Goal: Use online tool/utility: Utilize a website feature to perform a specific function

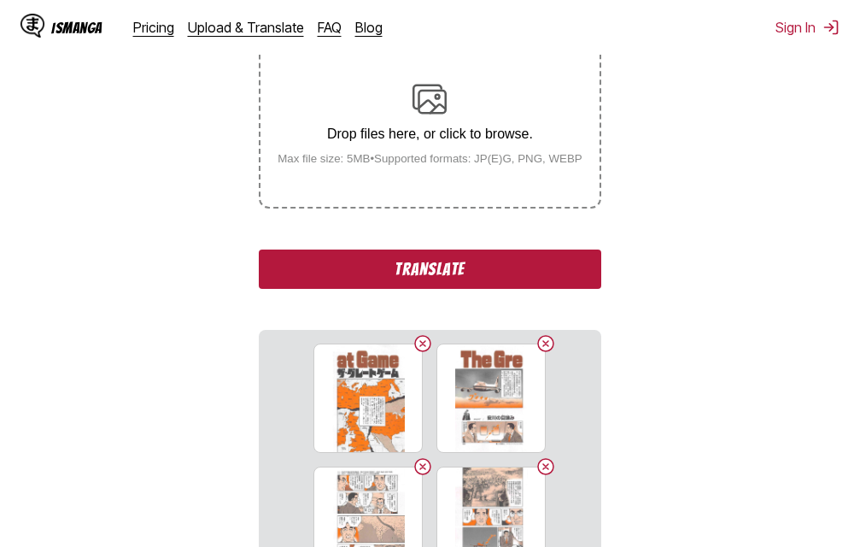
scroll to position [354, 0]
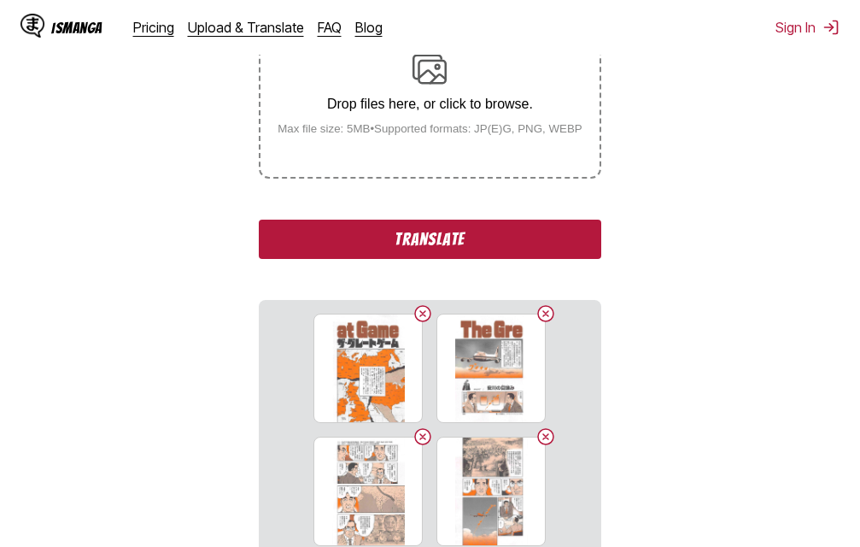
click at [475, 245] on button "Translate" at bounding box center [430, 239] width 342 height 39
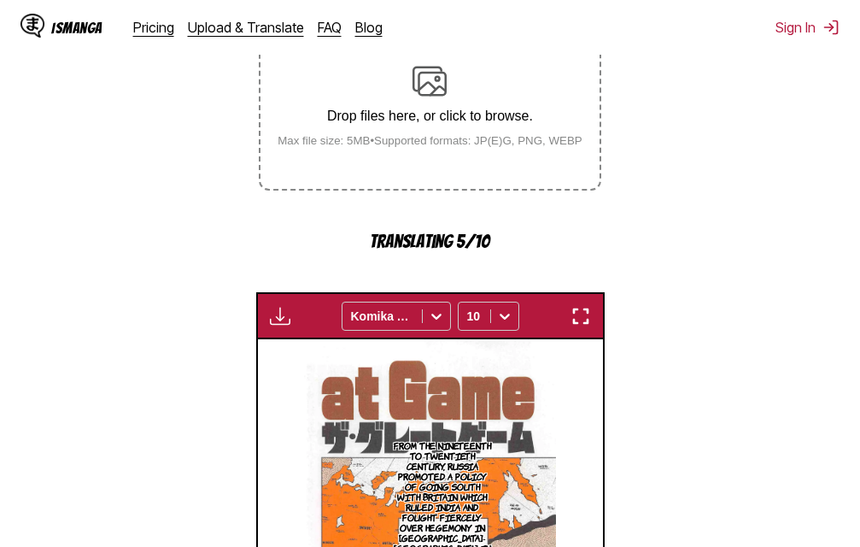
scroll to position [372, 0]
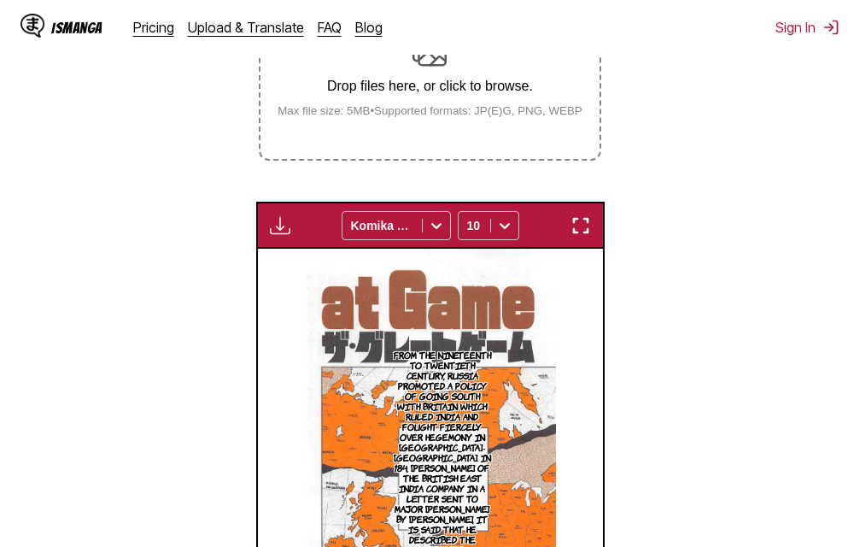
click at [586, 233] on img "button" at bounding box center [581, 225] width 21 height 21
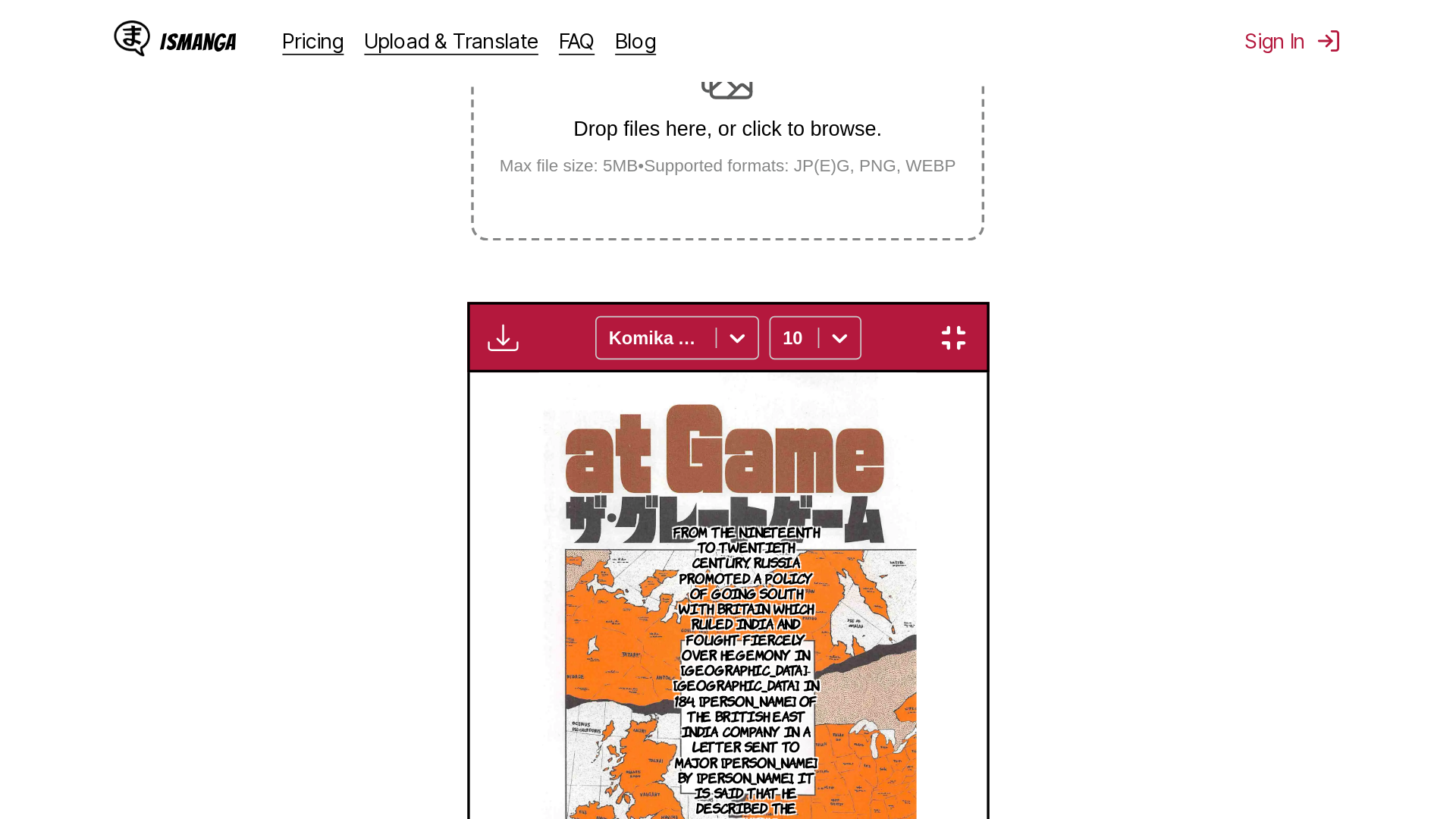
scroll to position [159, 0]
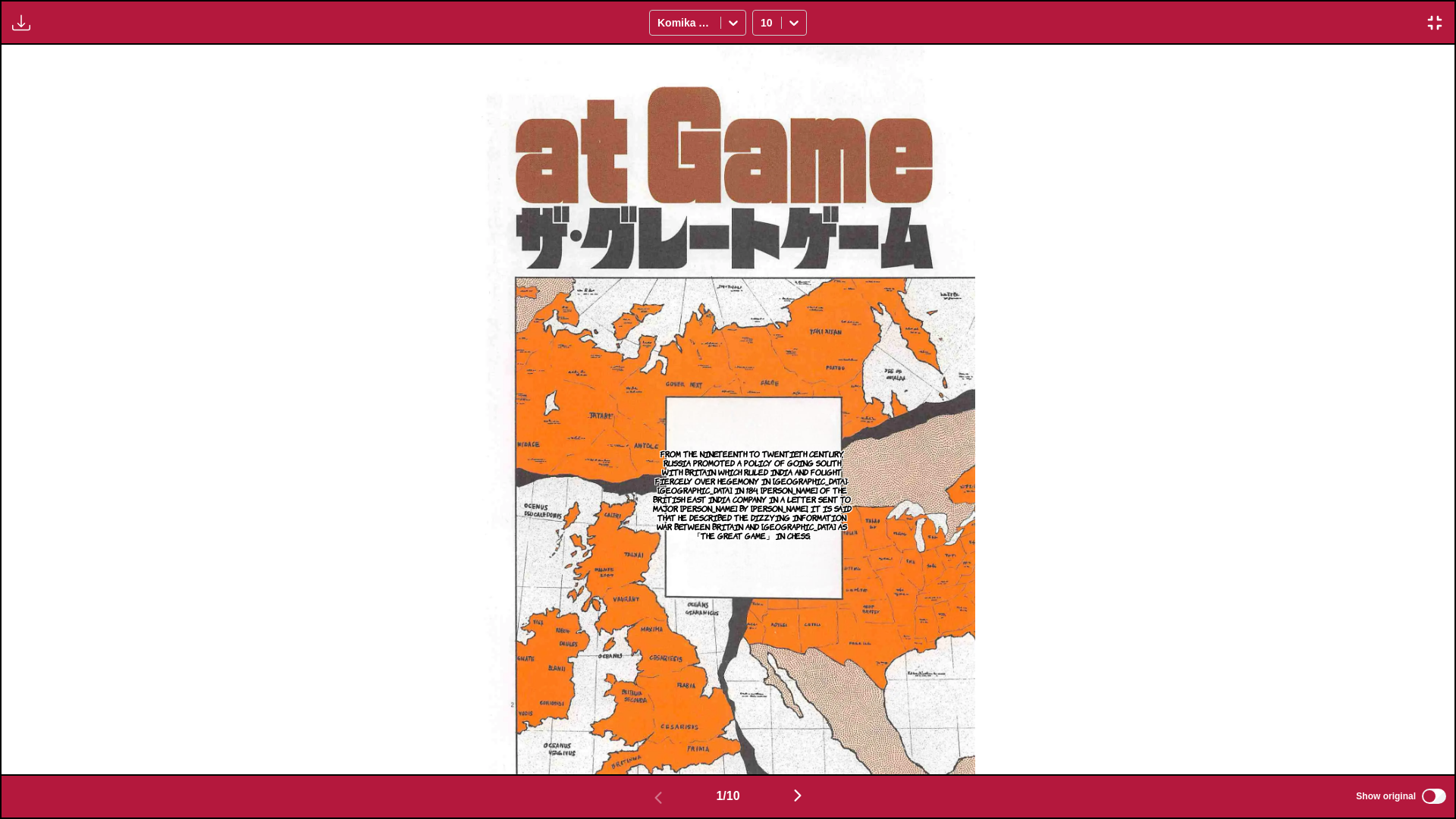
click at [763, 484] on img "button" at bounding box center [797, 795] width 19 height 19
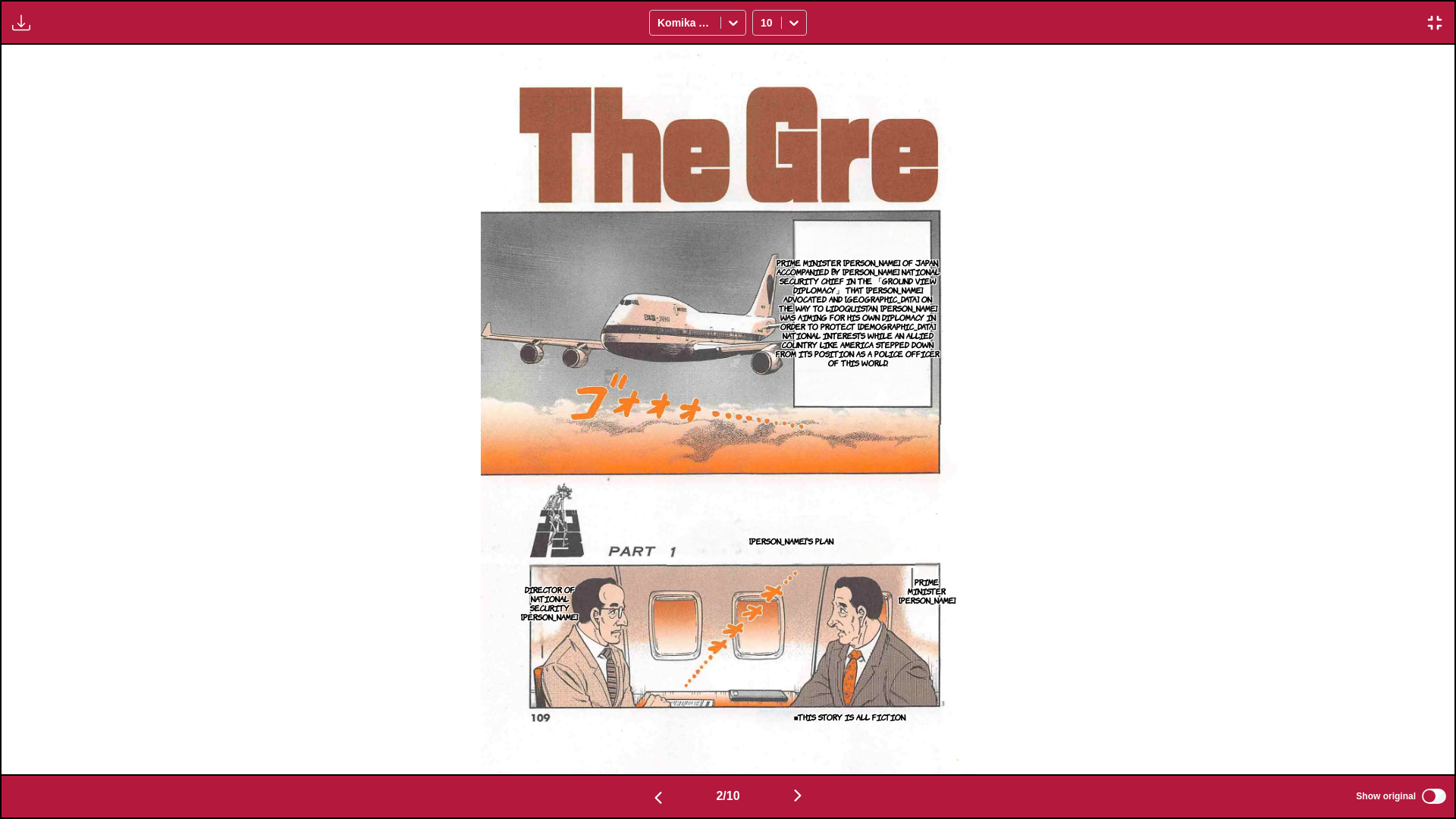
click at [763, 484] on img "button" at bounding box center [797, 795] width 19 height 19
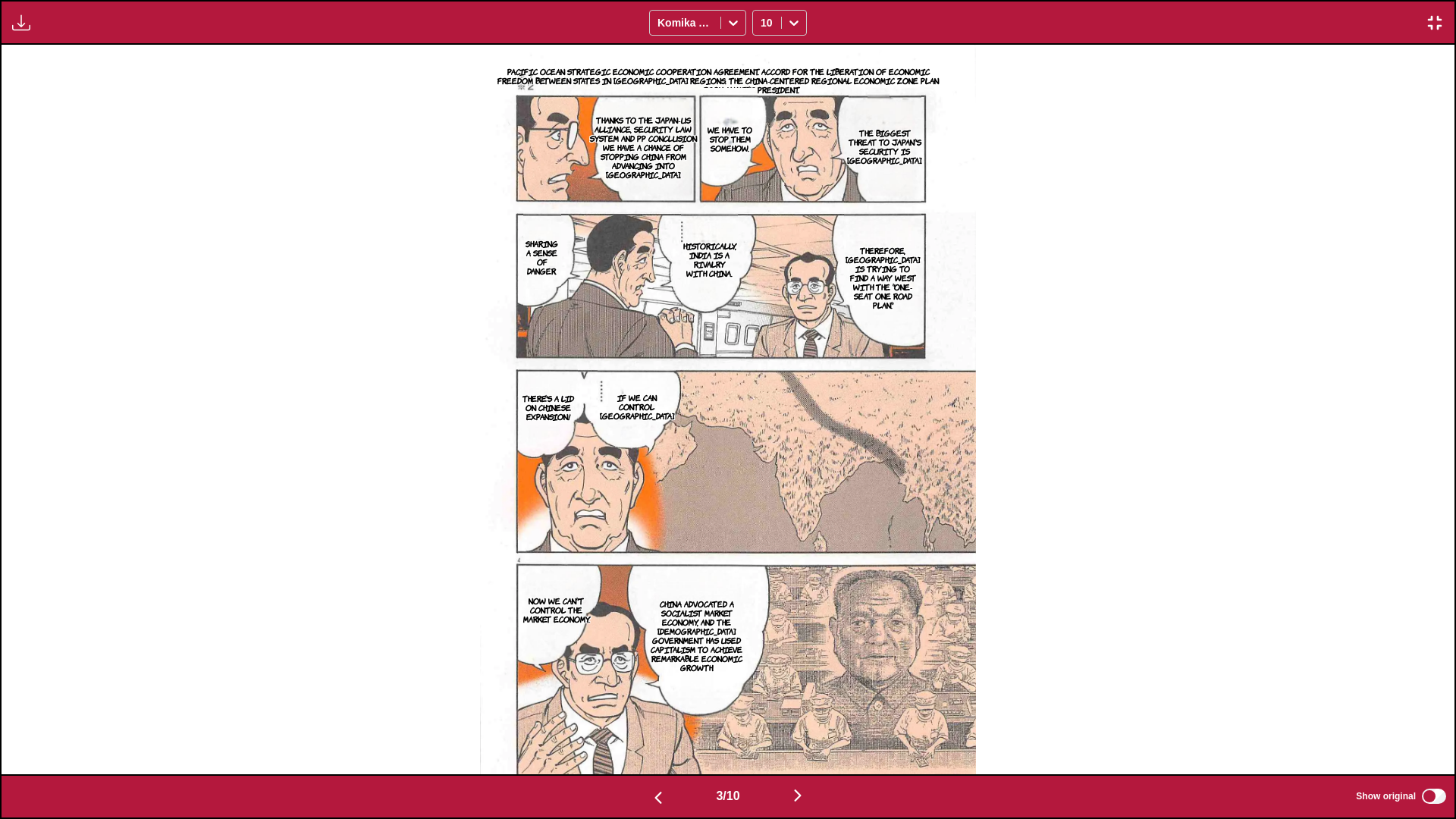
click at [763, 484] on img "button" at bounding box center [797, 795] width 19 height 19
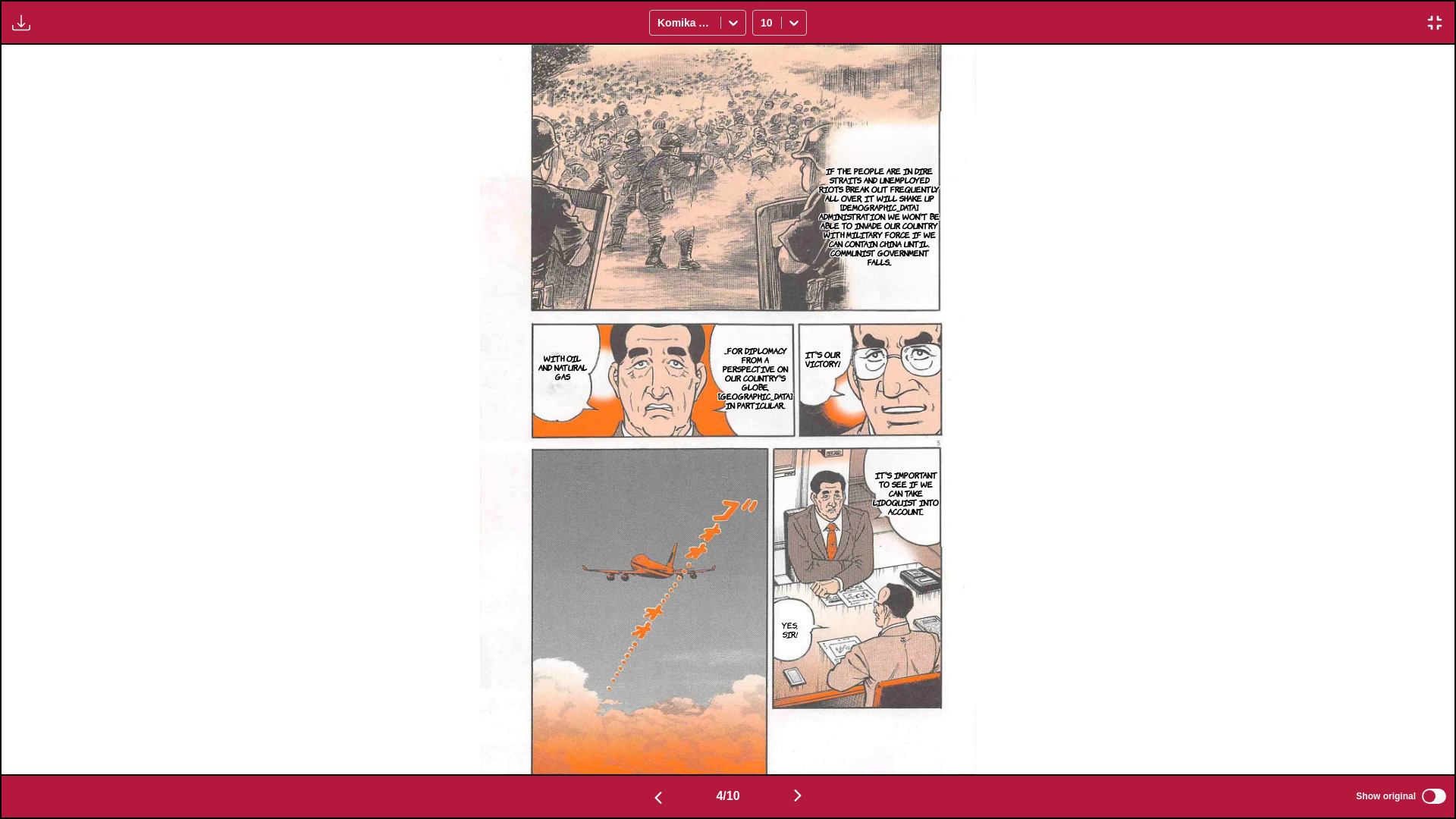
click at [763, 484] on img "button" at bounding box center [797, 795] width 19 height 19
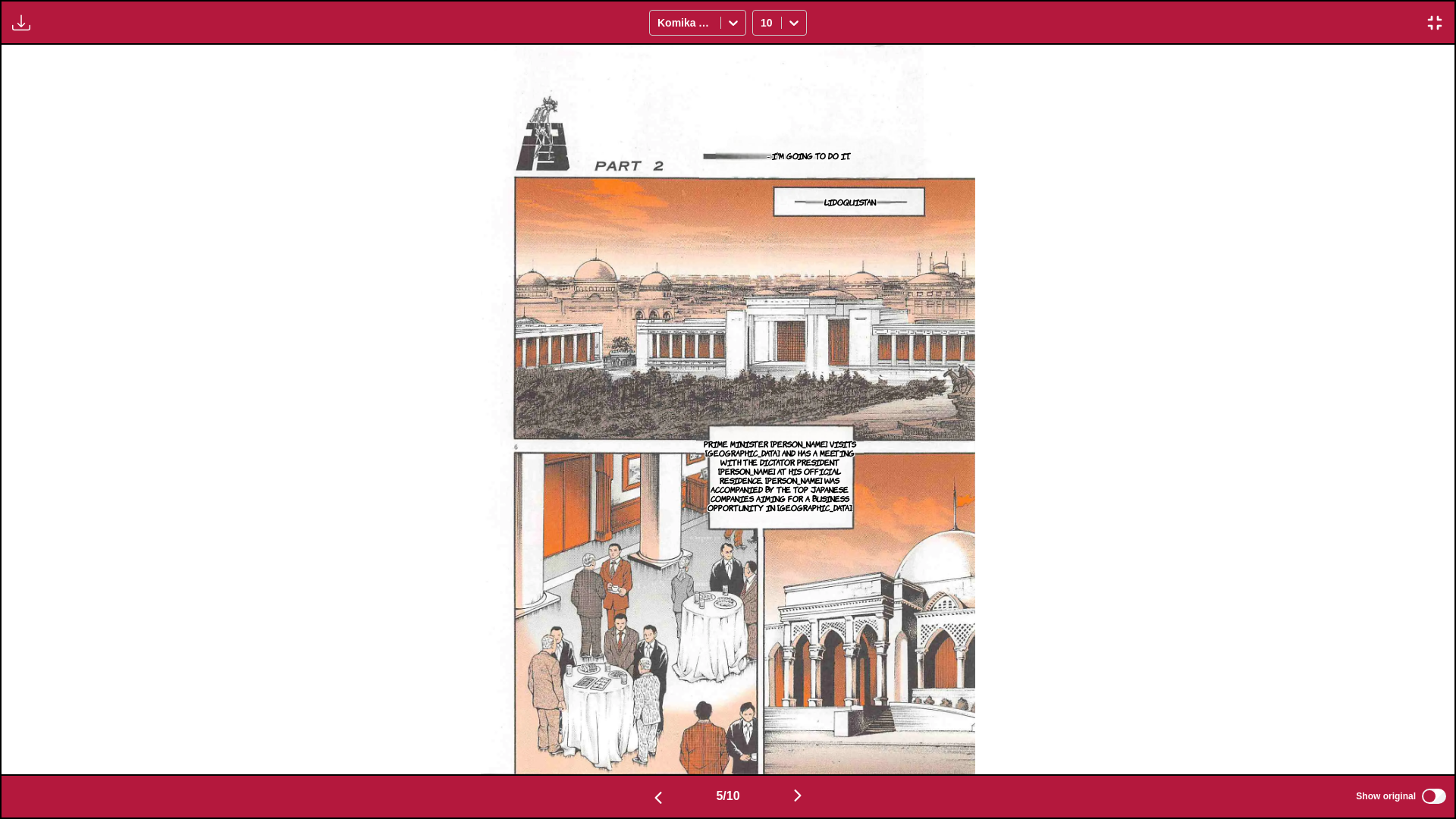
click at [763, 484] on img "button" at bounding box center [797, 795] width 19 height 19
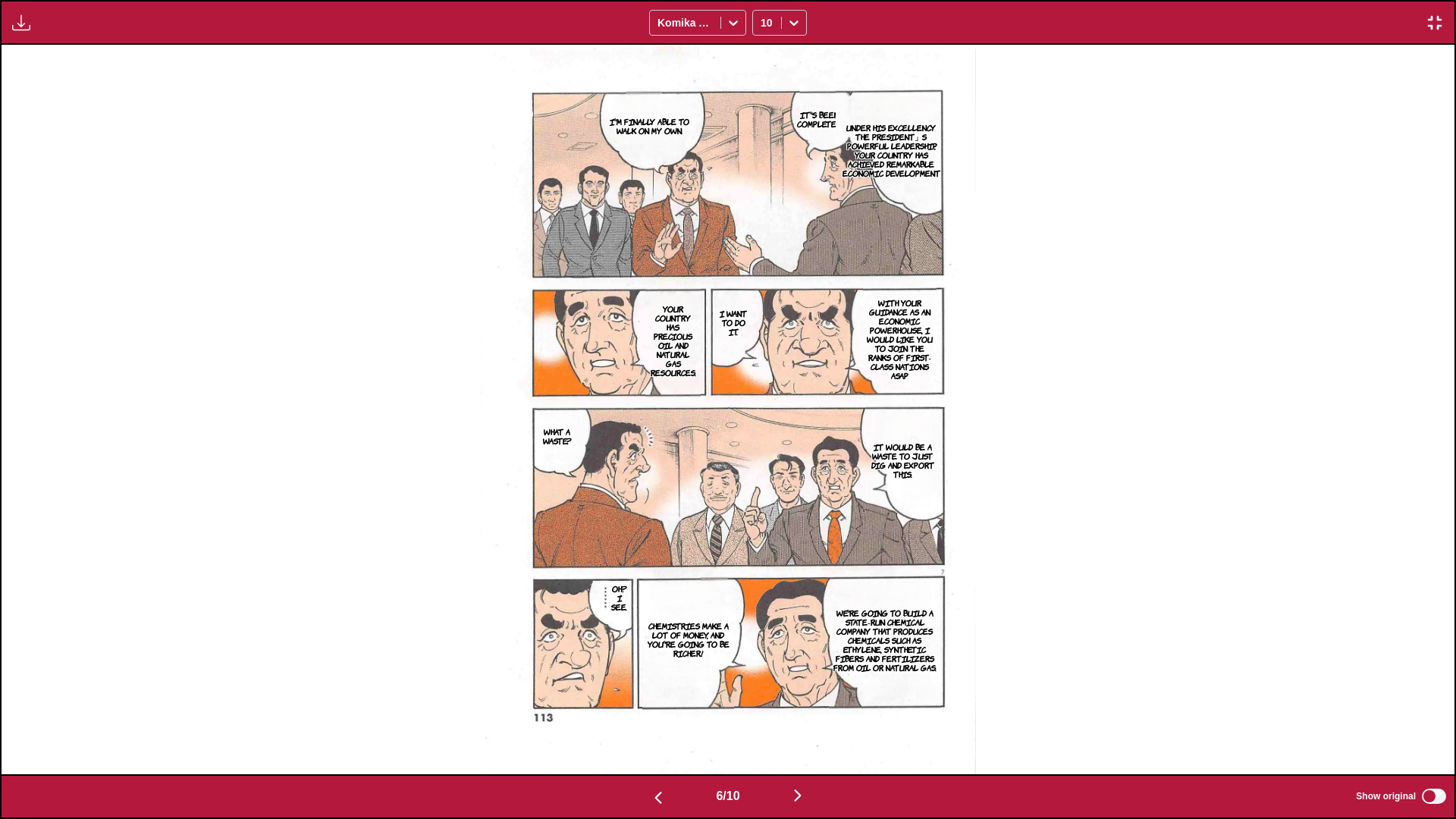
click at [763, 484] on img "button" at bounding box center [797, 795] width 19 height 19
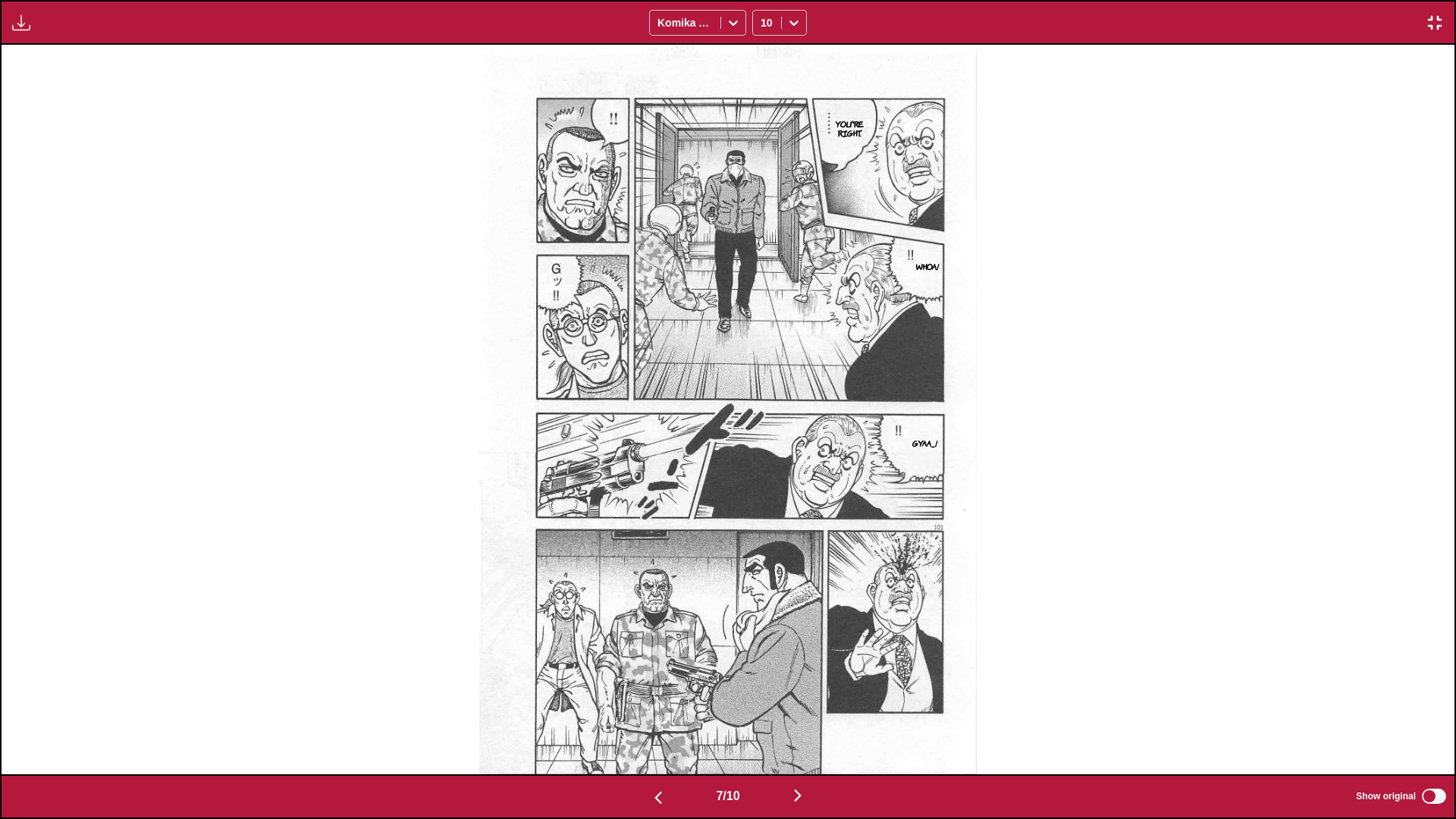
click at [763, 484] on img "button" at bounding box center [797, 795] width 19 height 19
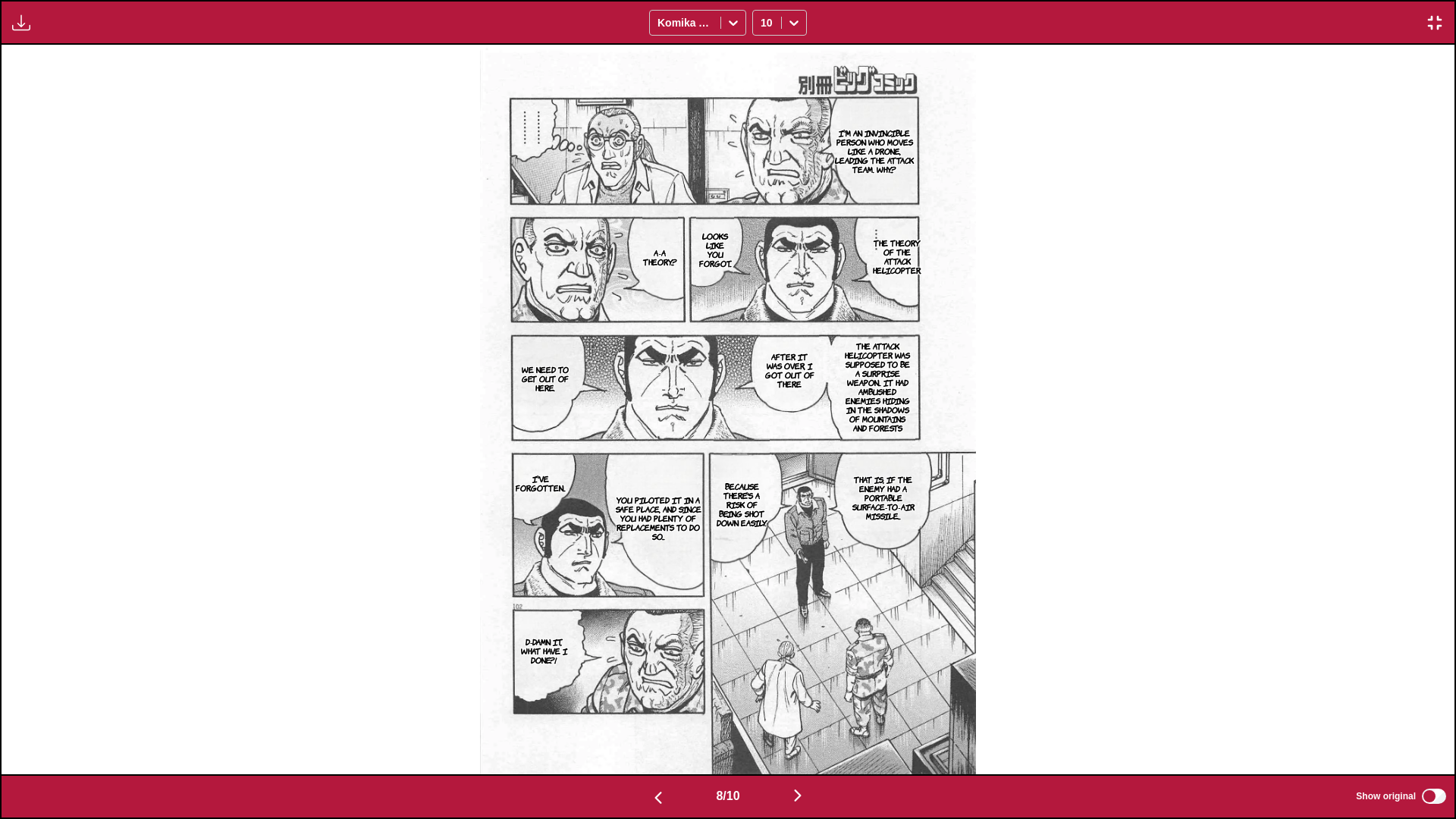
click at [763, 484] on img "button" at bounding box center [797, 795] width 19 height 19
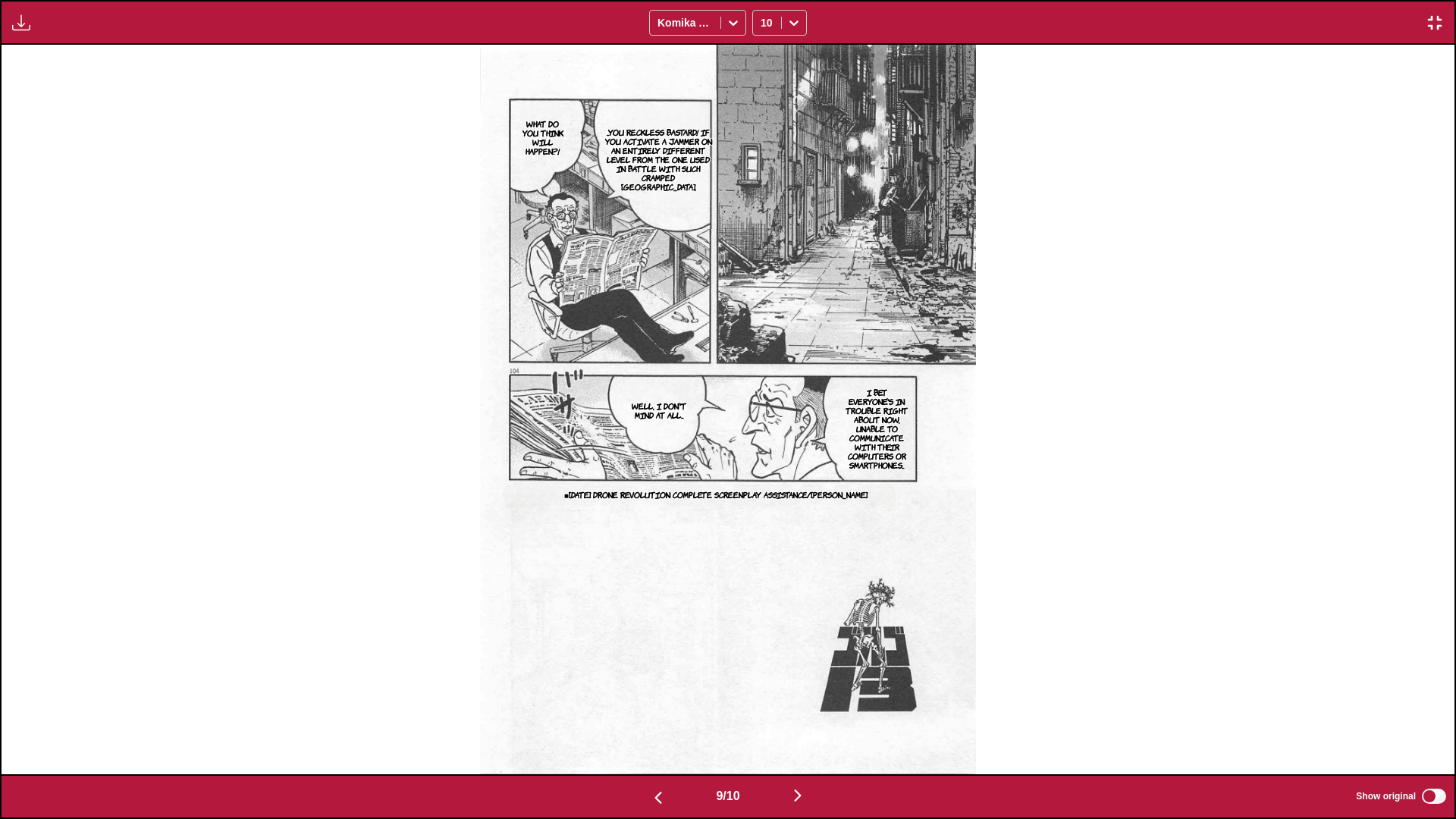
click at [763, 484] on img "button" at bounding box center [797, 795] width 19 height 19
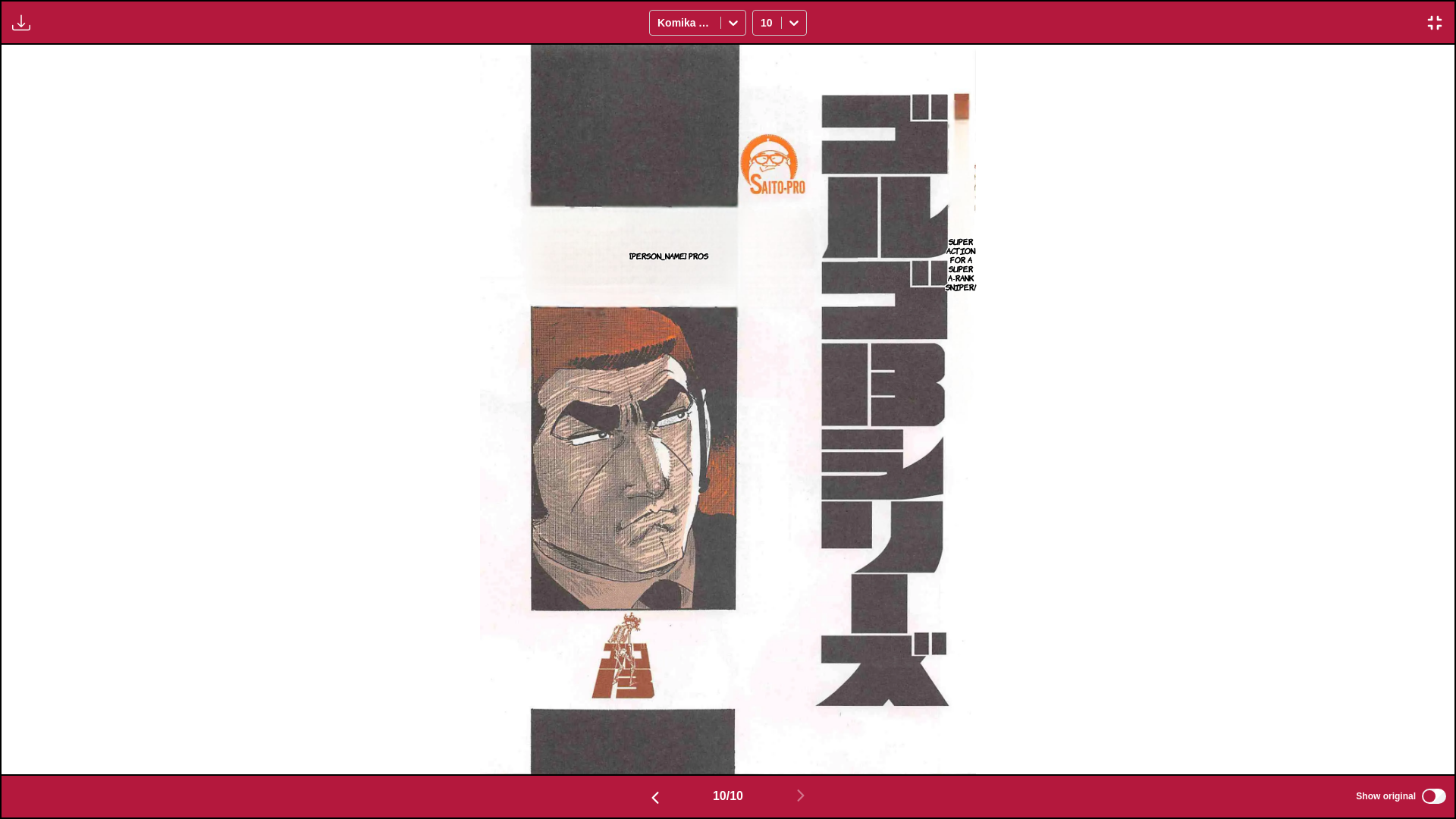
click at [763, 23] on img "button" at bounding box center [1435, 22] width 19 height 19
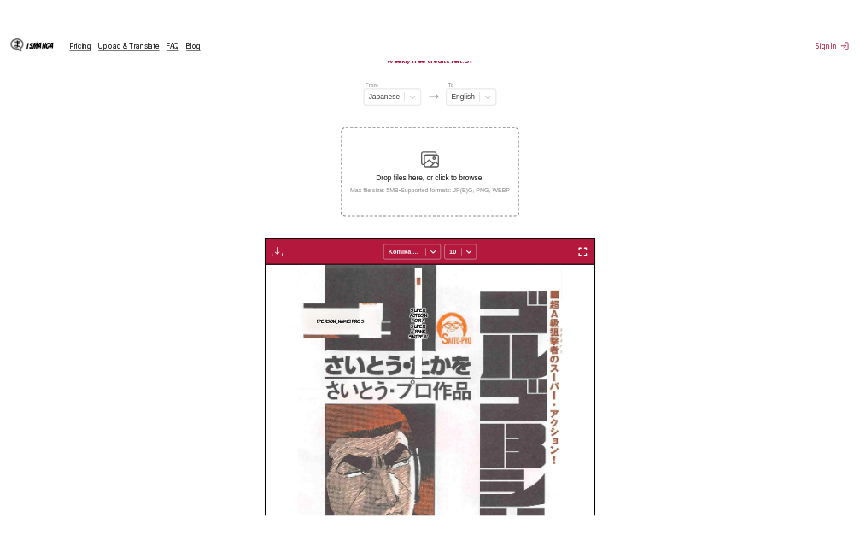
scroll to position [0, 3106]
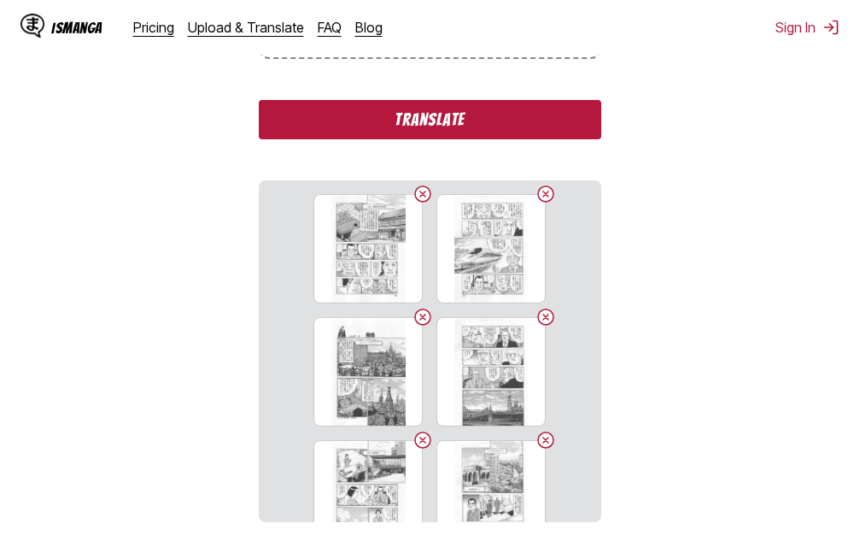
scroll to position [388, 0]
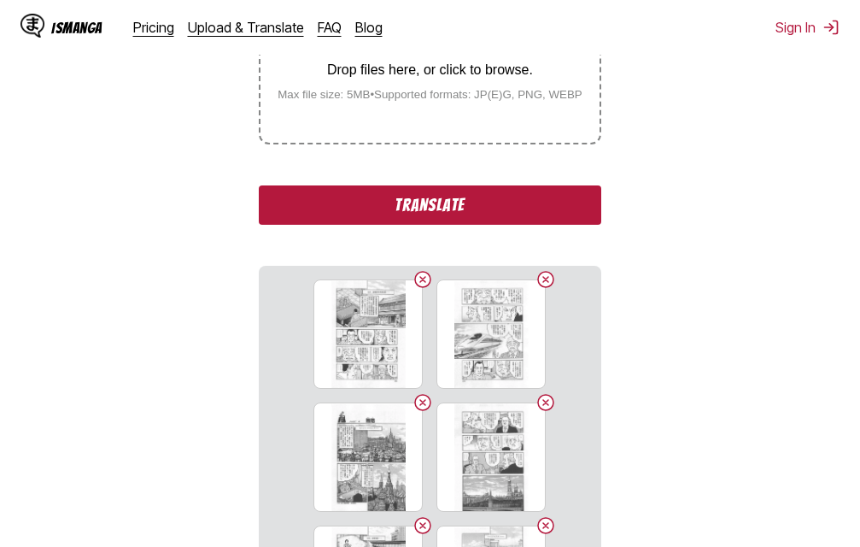
click at [341, 208] on button "Translate" at bounding box center [430, 204] width 342 height 39
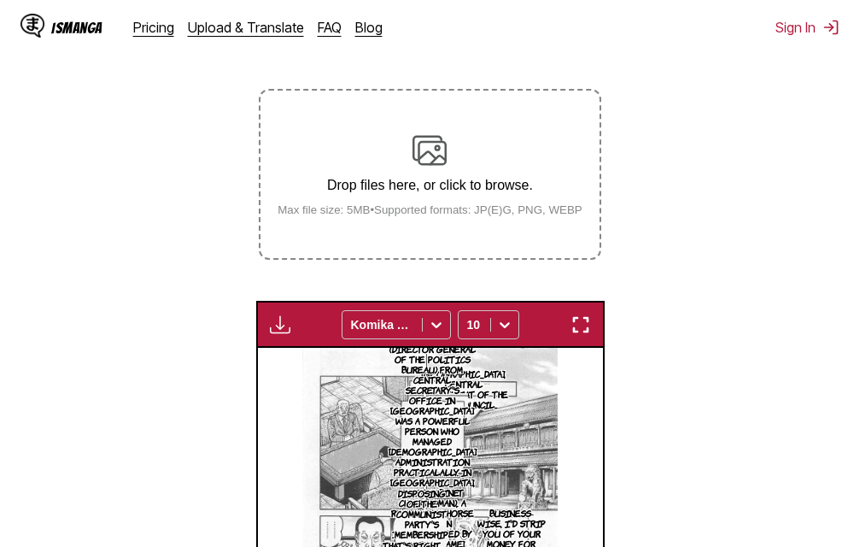
scroll to position [342, 0]
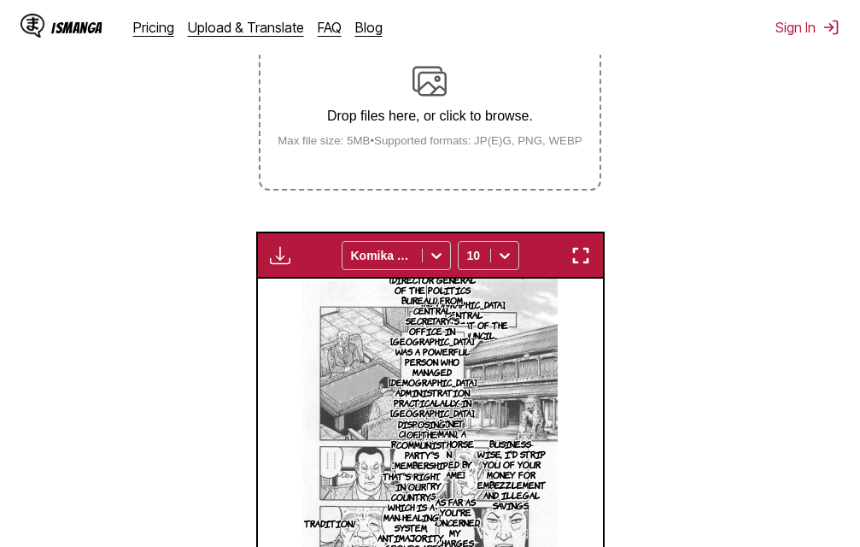
click at [571, 254] on img "button" at bounding box center [581, 255] width 21 height 21
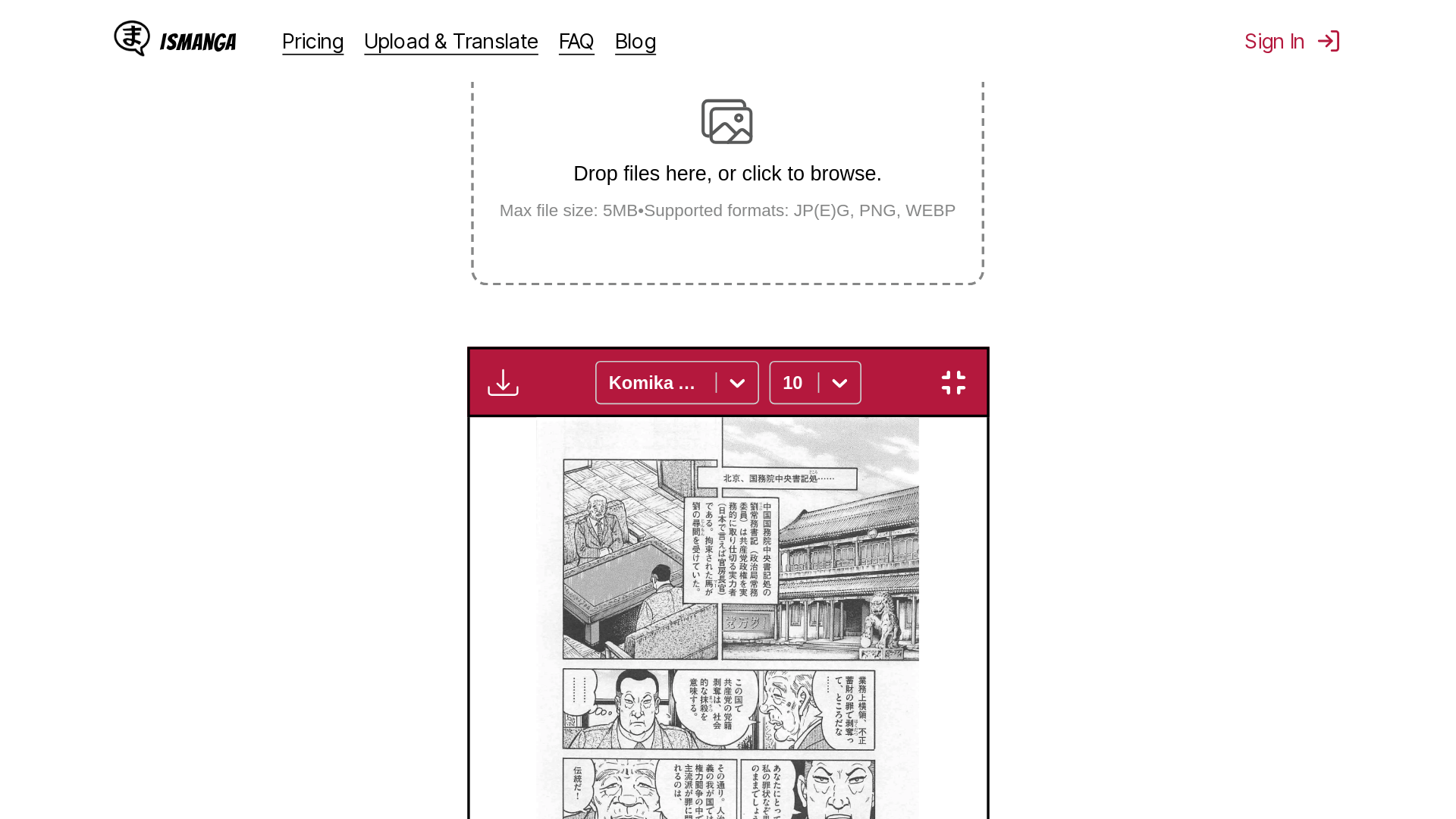
scroll to position [159, 0]
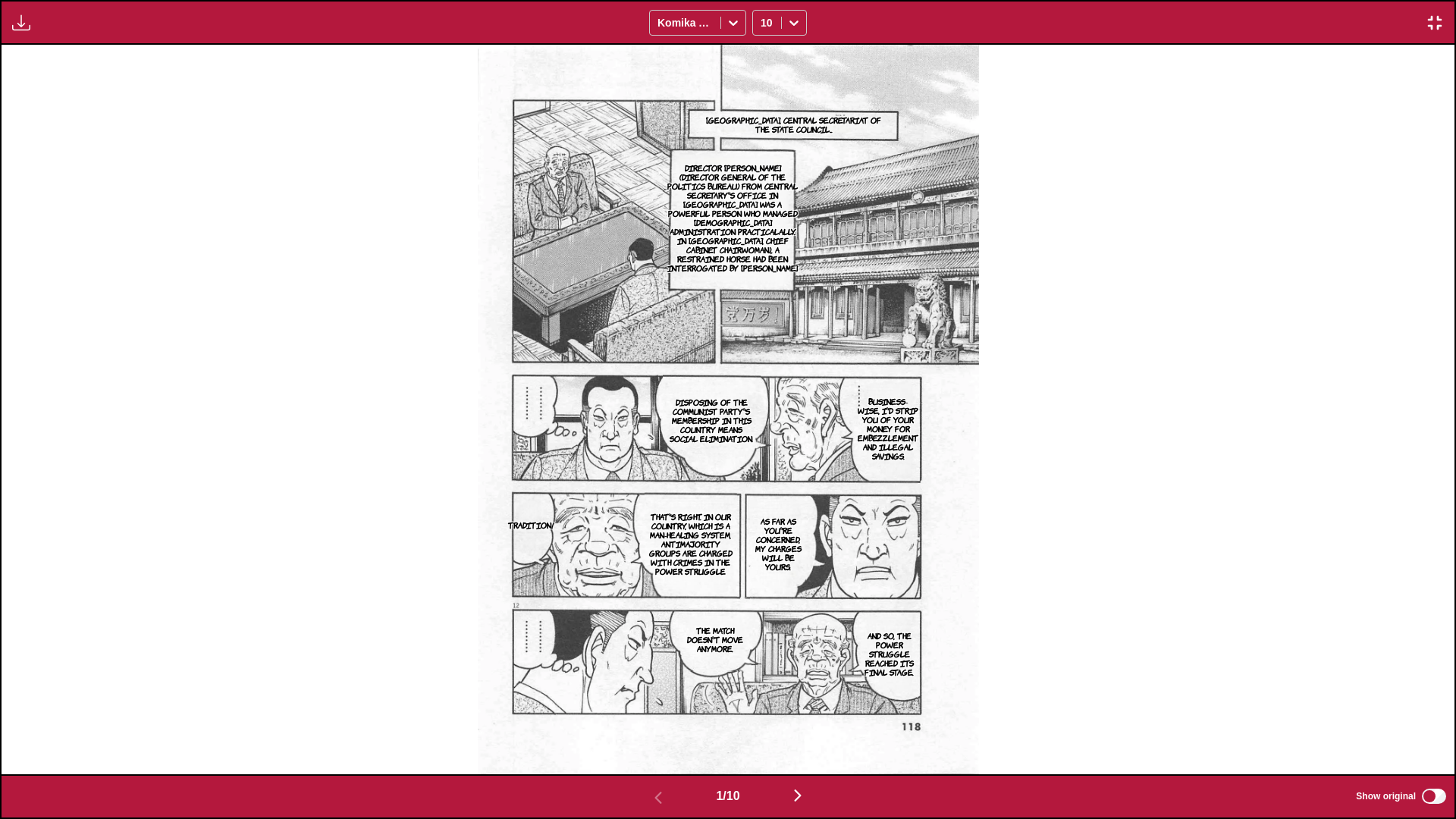
click at [763, 484] on img "button" at bounding box center [797, 795] width 19 height 19
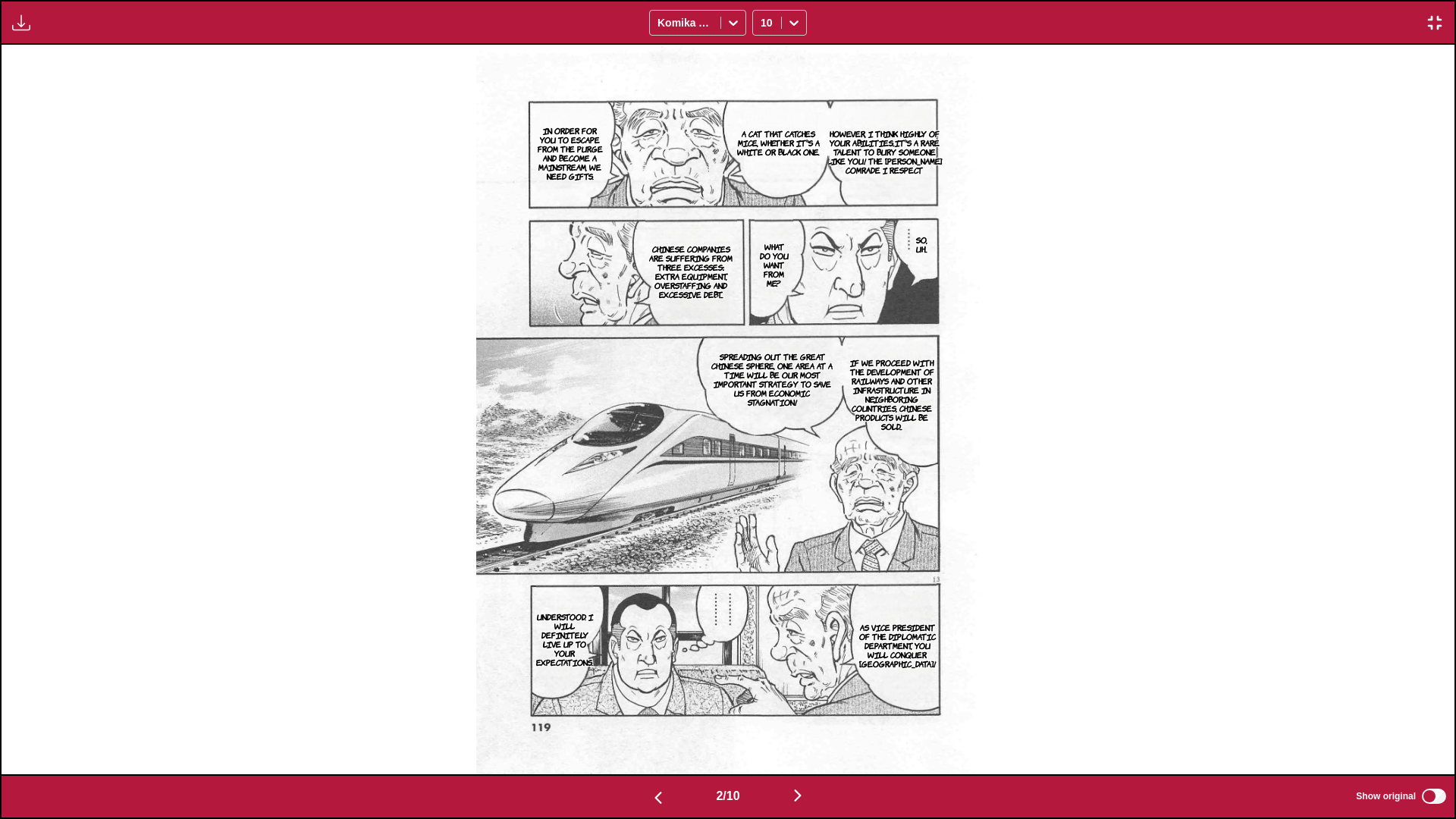
click at [763, 484] on img "button" at bounding box center [797, 795] width 19 height 19
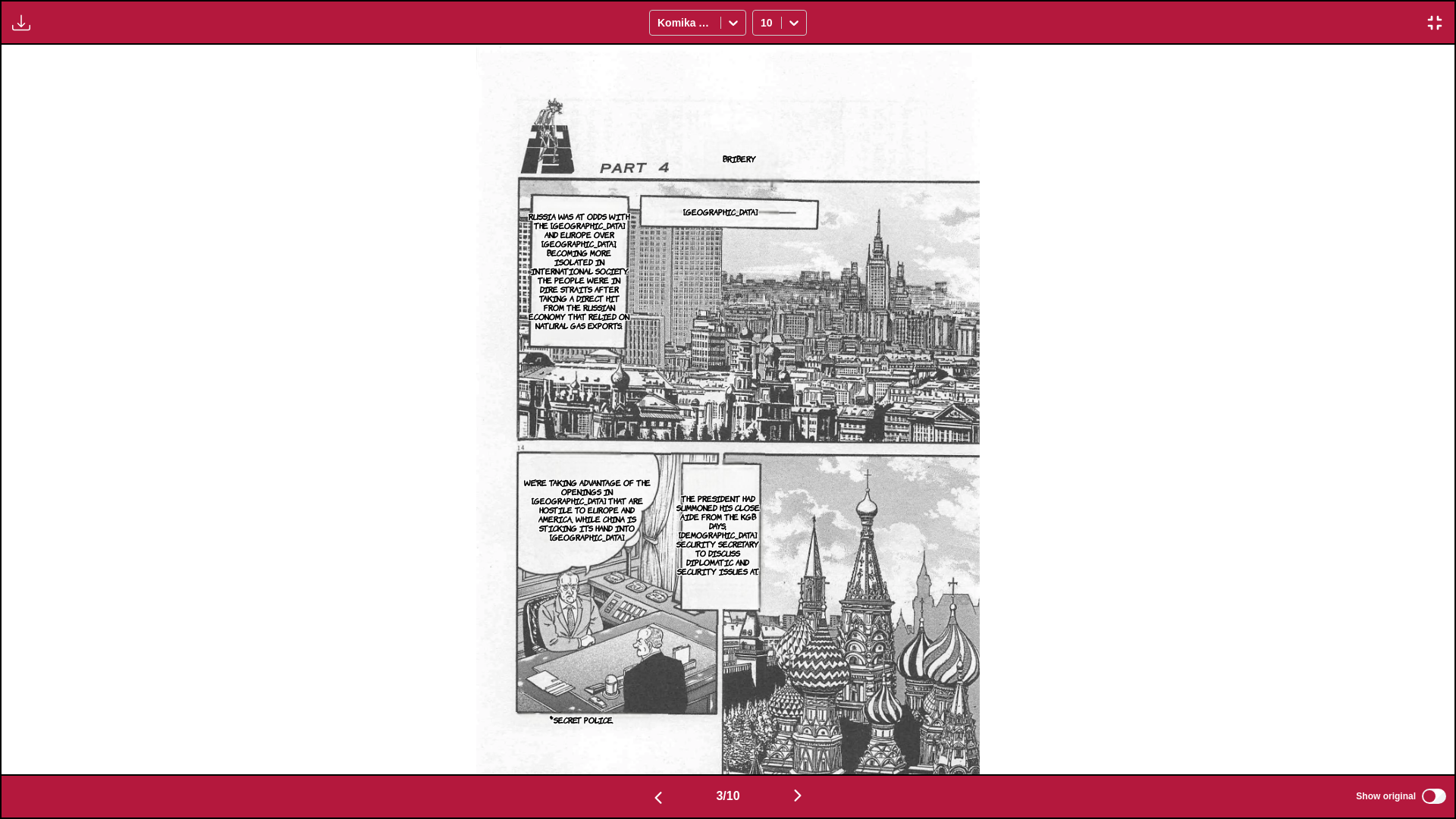
click at [763, 484] on img "button" at bounding box center [797, 795] width 19 height 19
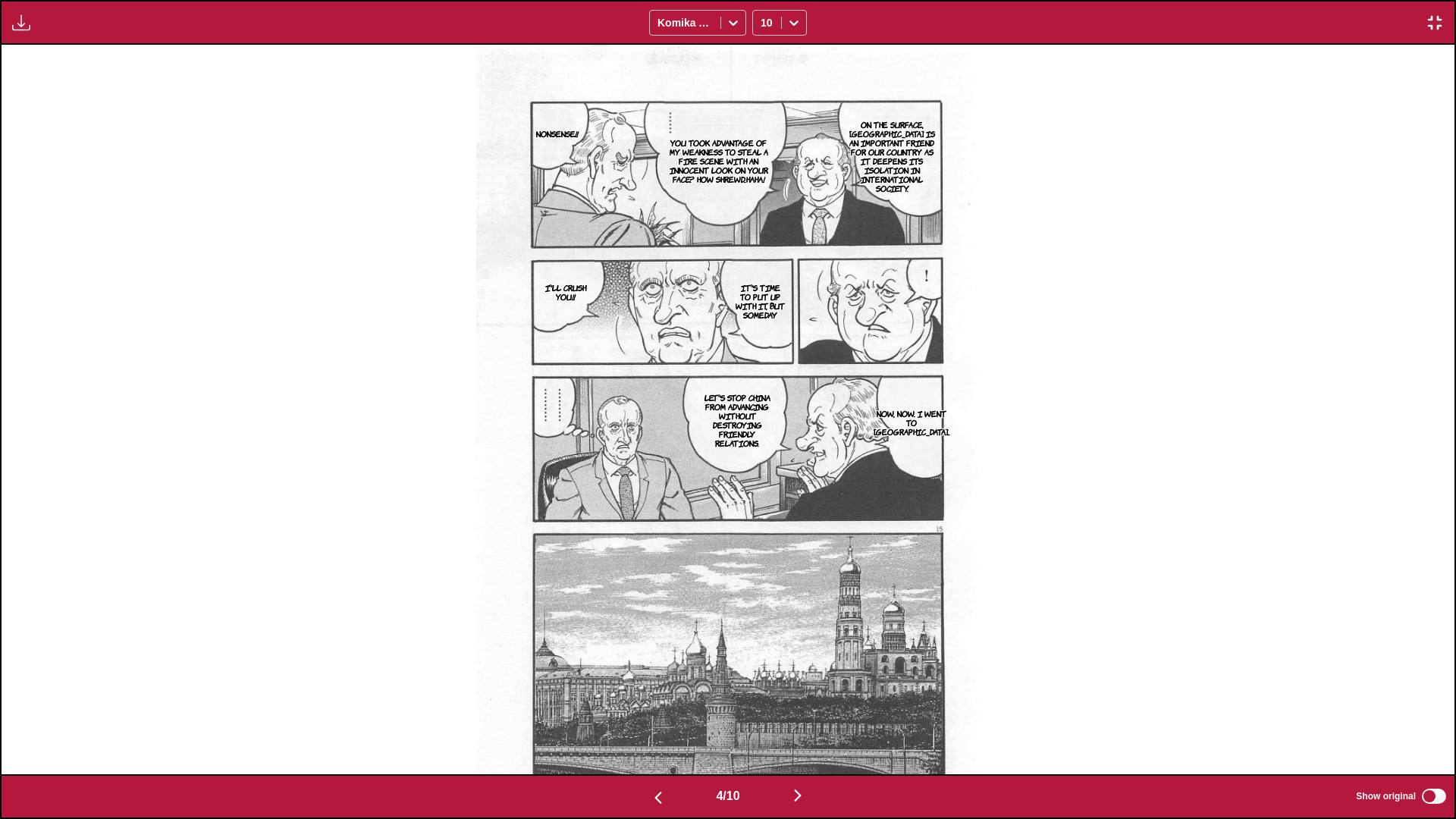
click at [763, 484] on img "button" at bounding box center [797, 795] width 19 height 19
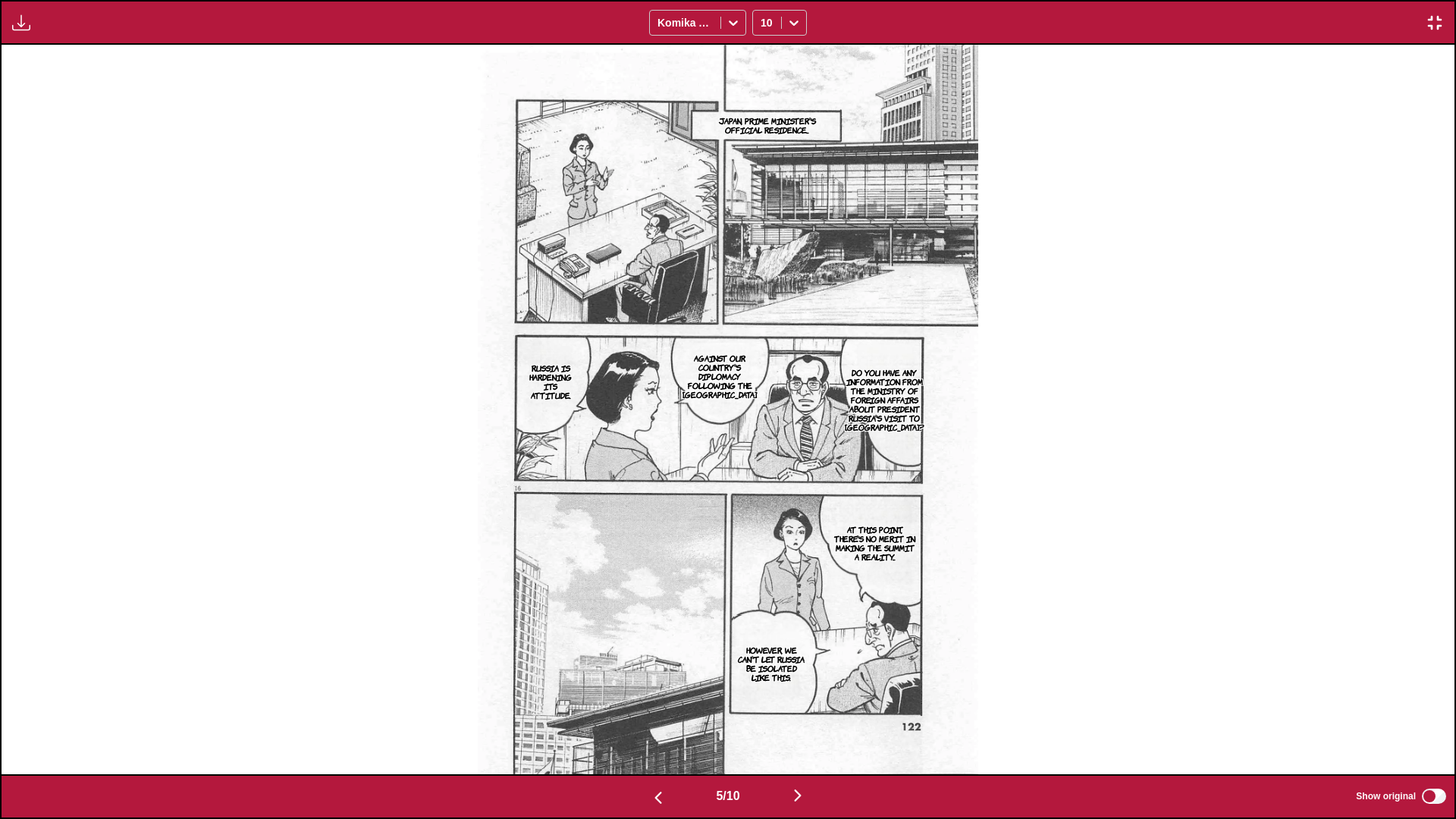
click at [763, 484] on img "button" at bounding box center [797, 795] width 19 height 19
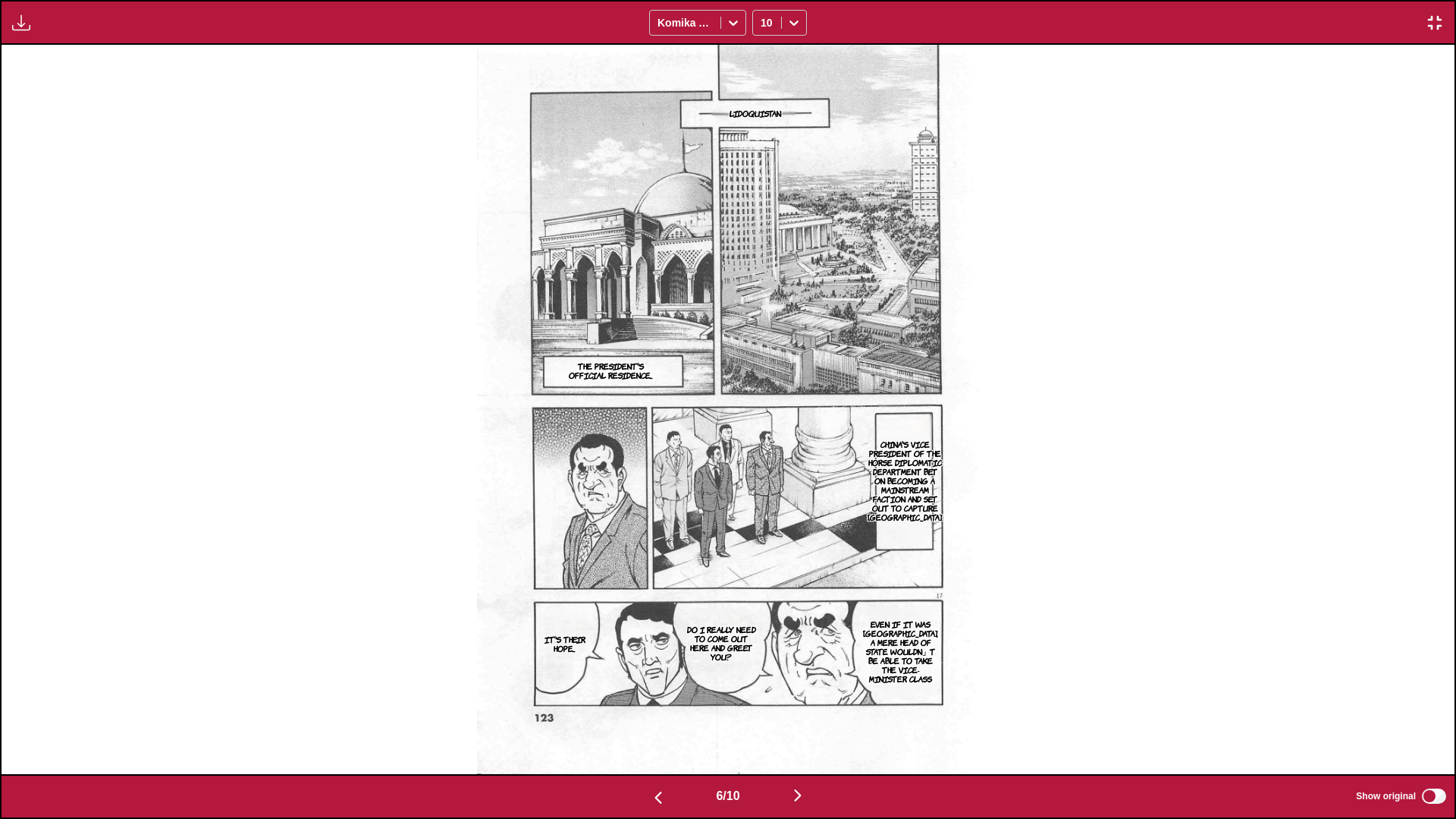
click at [763, 485] on img "button" at bounding box center [797, 795] width 19 height 19
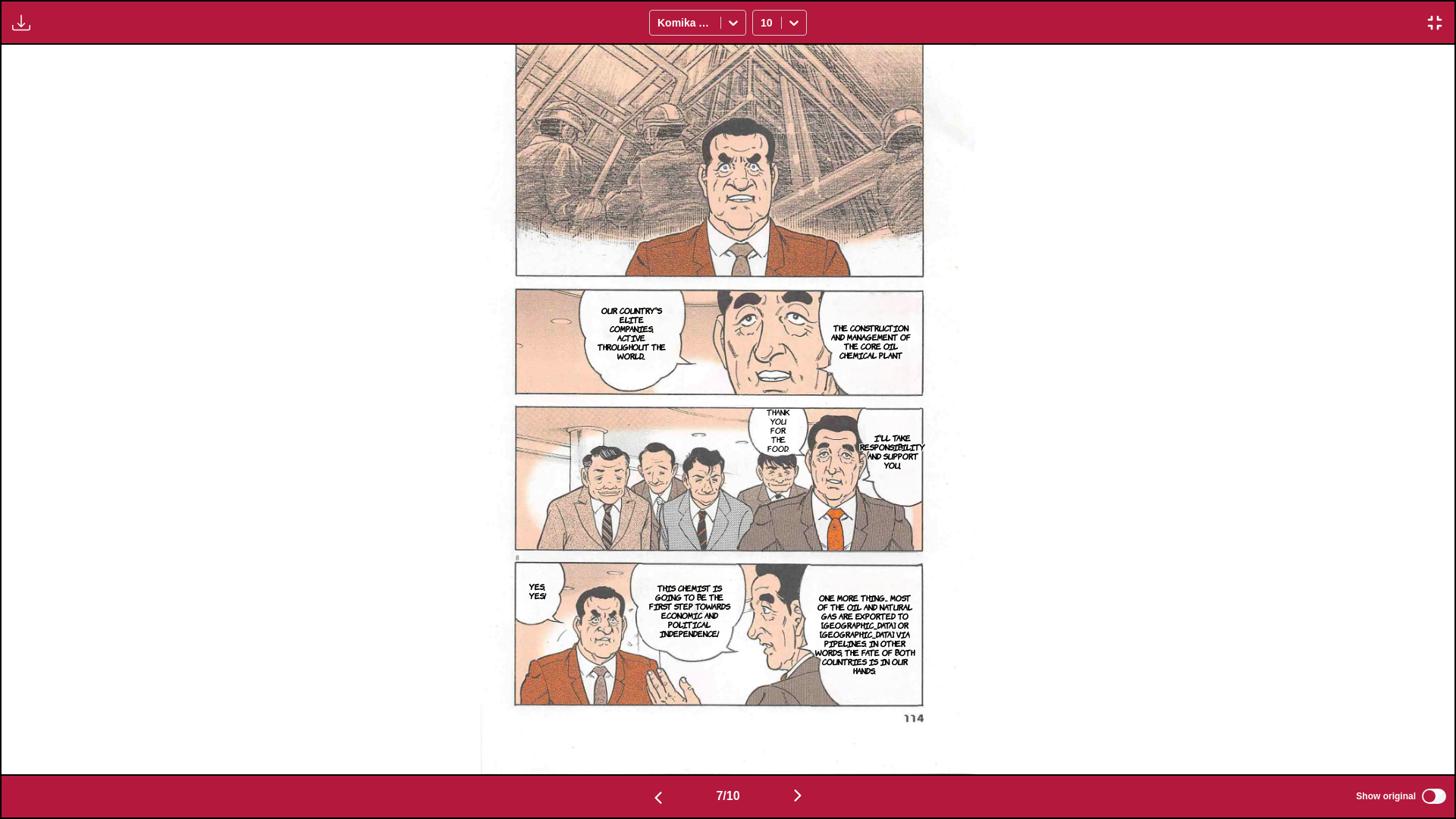
click at [763, 484] on img "button" at bounding box center [797, 795] width 19 height 19
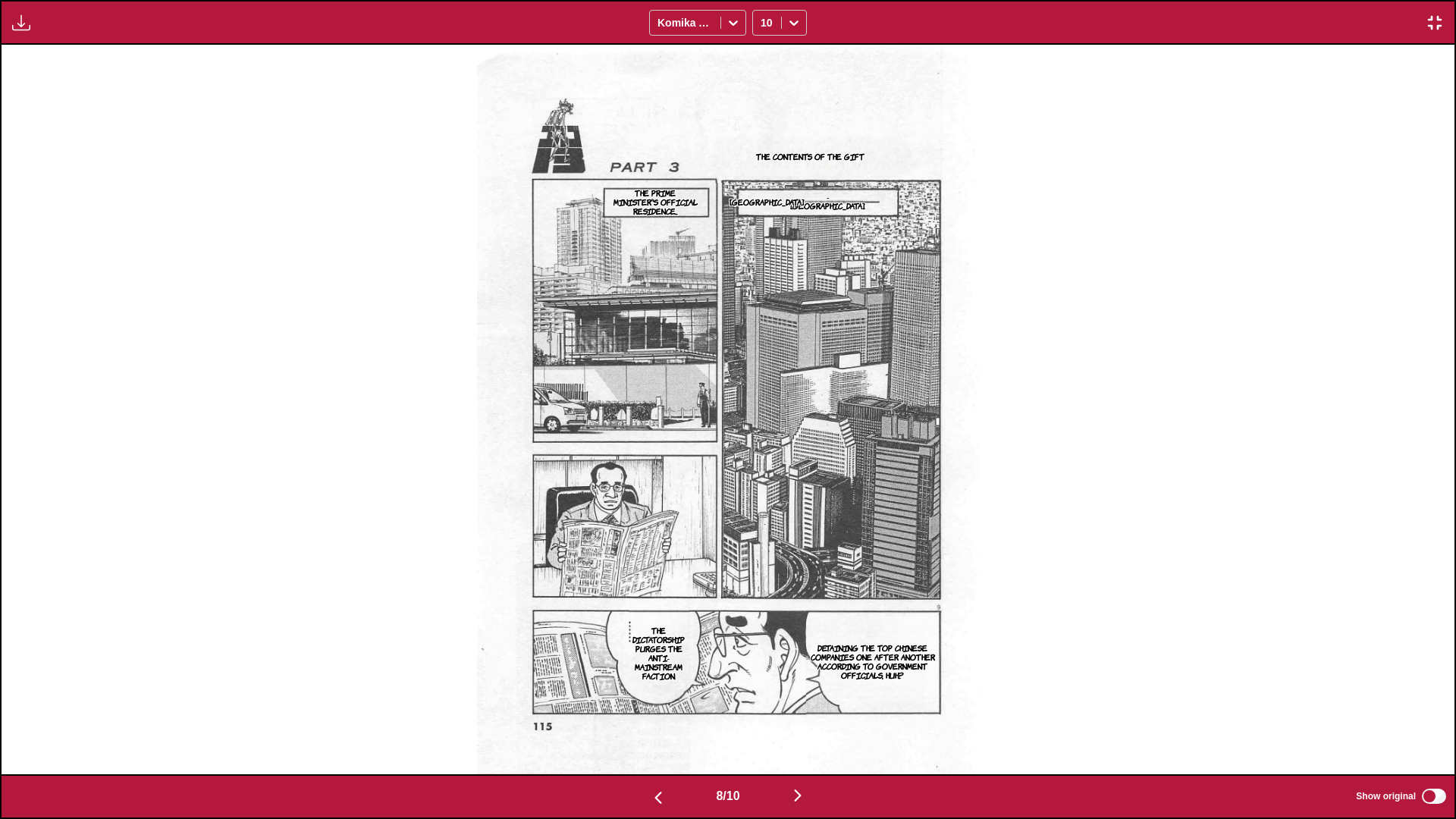
click at [763, 484] on img "button" at bounding box center [797, 795] width 19 height 19
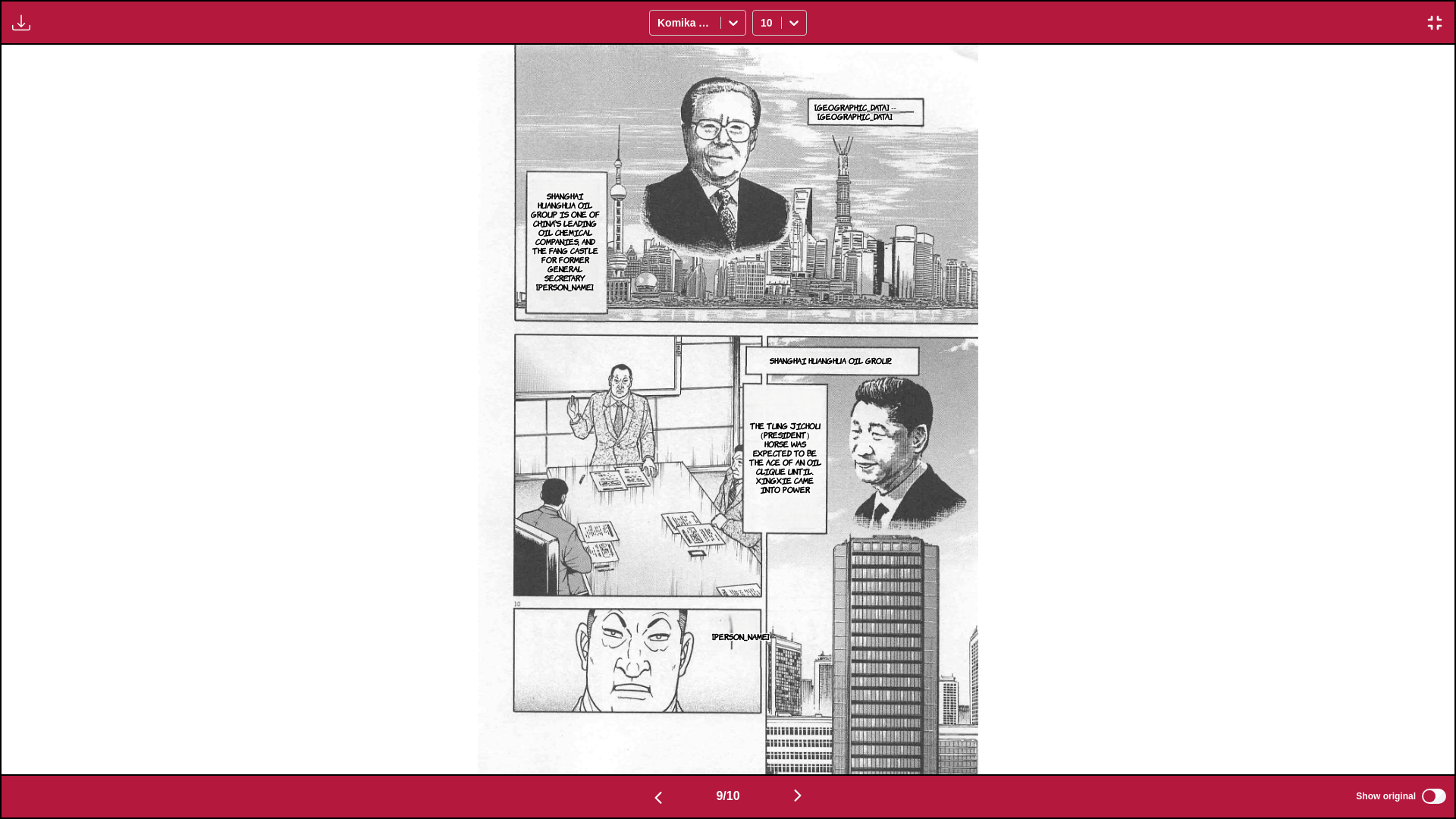
click at [763, 484] on img "button" at bounding box center [797, 795] width 19 height 19
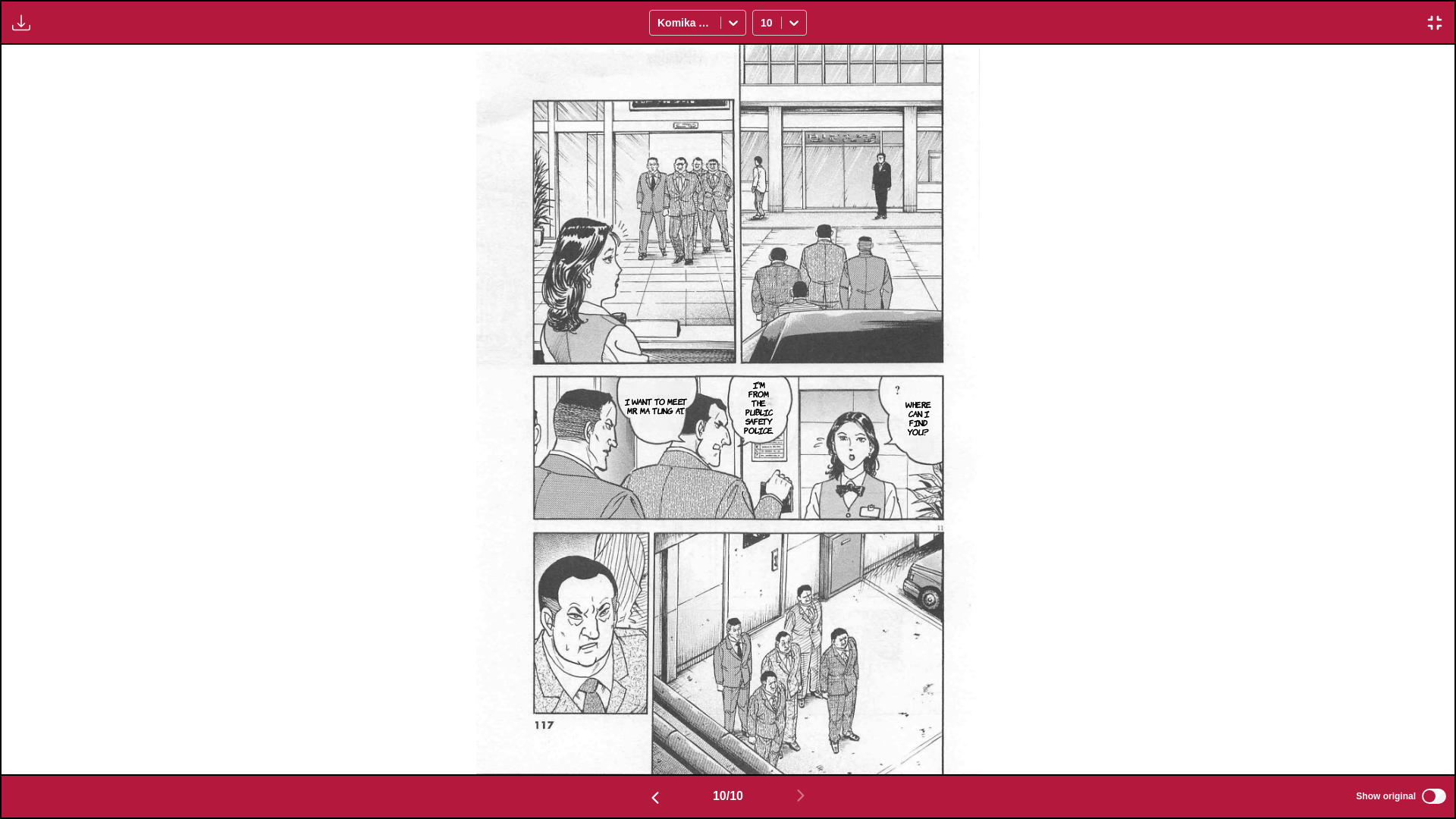
click at [763, 23] on img "button" at bounding box center [1435, 22] width 19 height 19
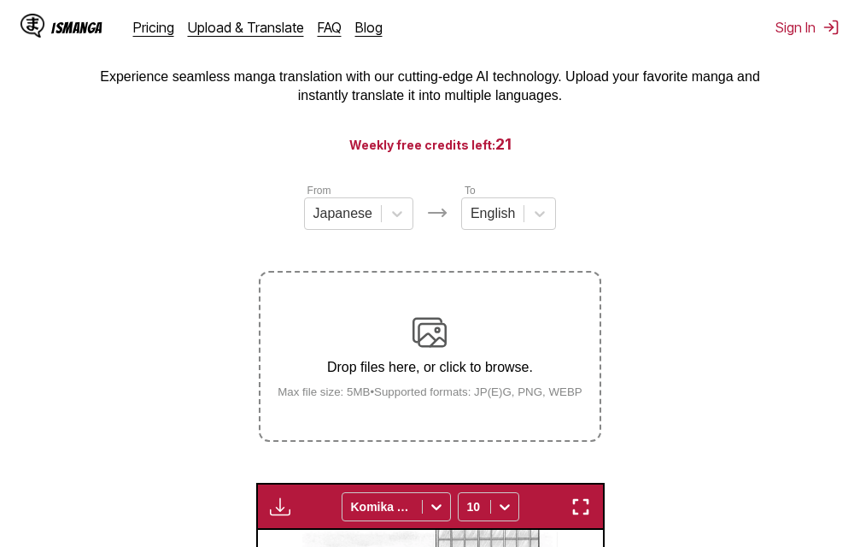
scroll to position [0, 0]
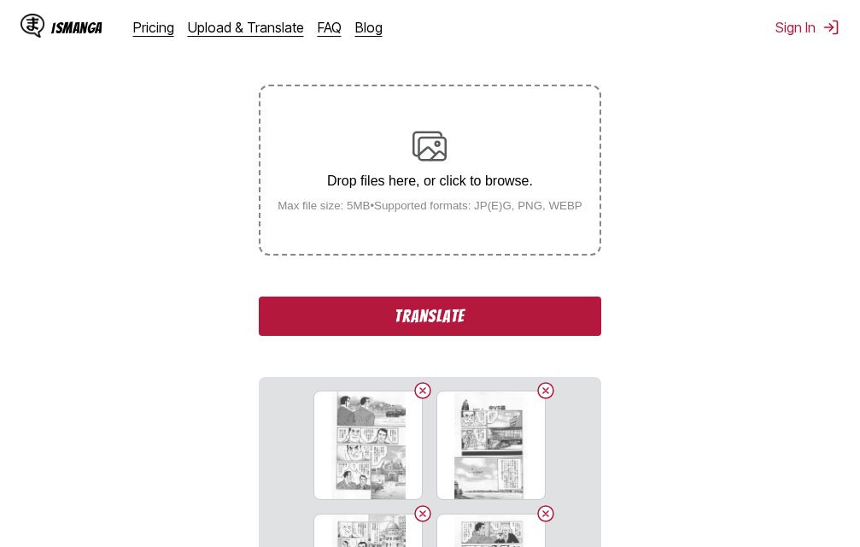
scroll to position [302, 0]
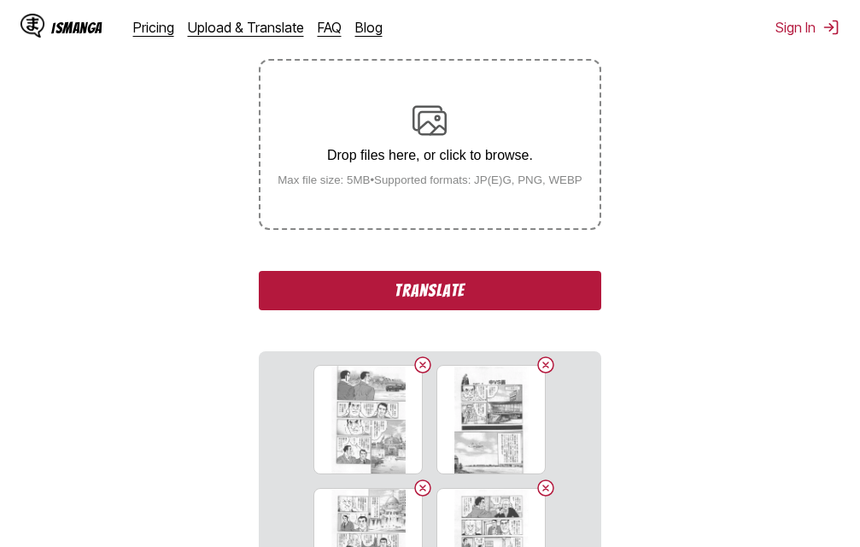
click at [477, 286] on button "Translate" at bounding box center [430, 290] width 342 height 39
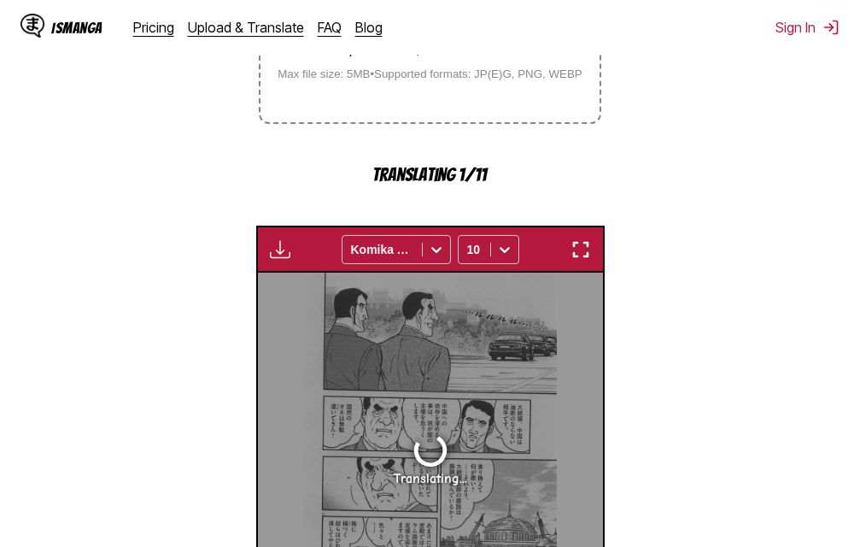
scroll to position [384, 0]
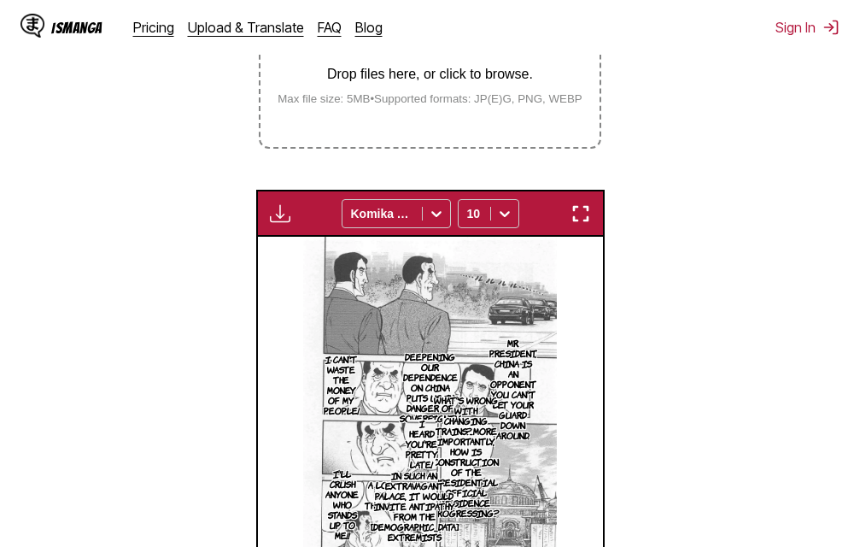
drag, startPoint x: 582, startPoint y: 217, endPoint x: 1306, endPoint y: 378, distance: 742.1
click at [582, 218] on img "button" at bounding box center [581, 213] width 21 height 21
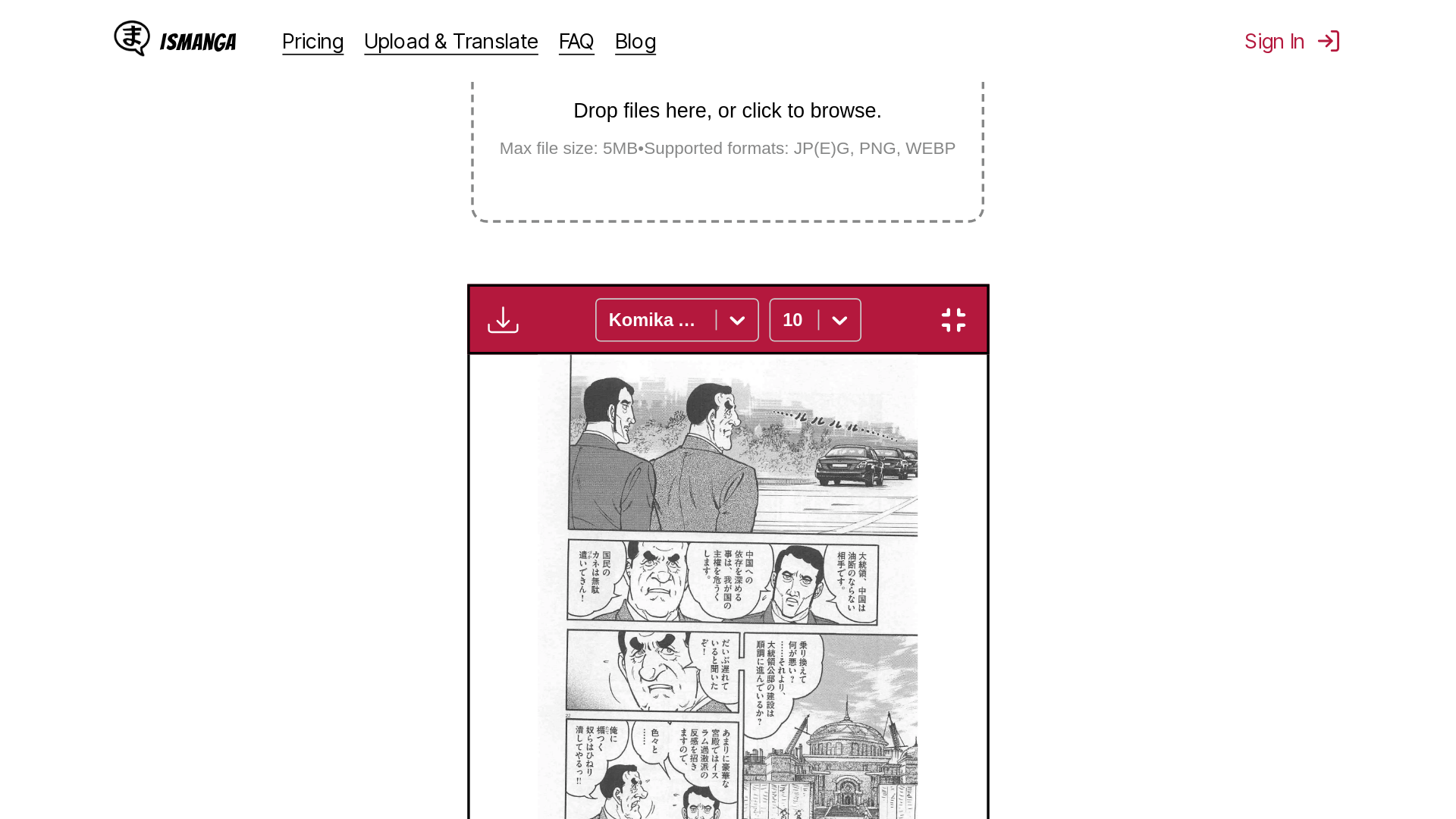
scroll to position [159, 0]
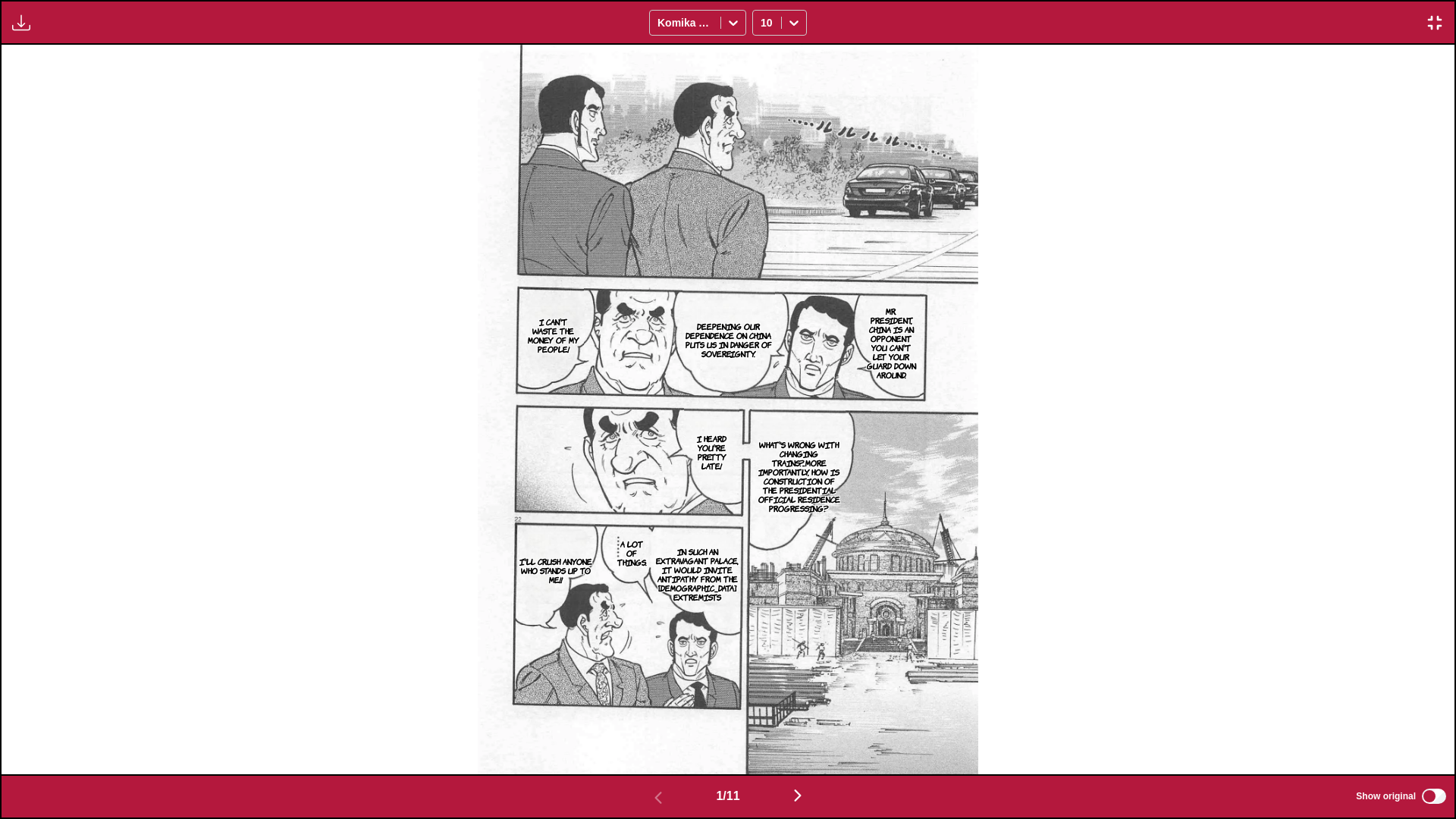
click at [763, 484] on img "button" at bounding box center [797, 795] width 19 height 19
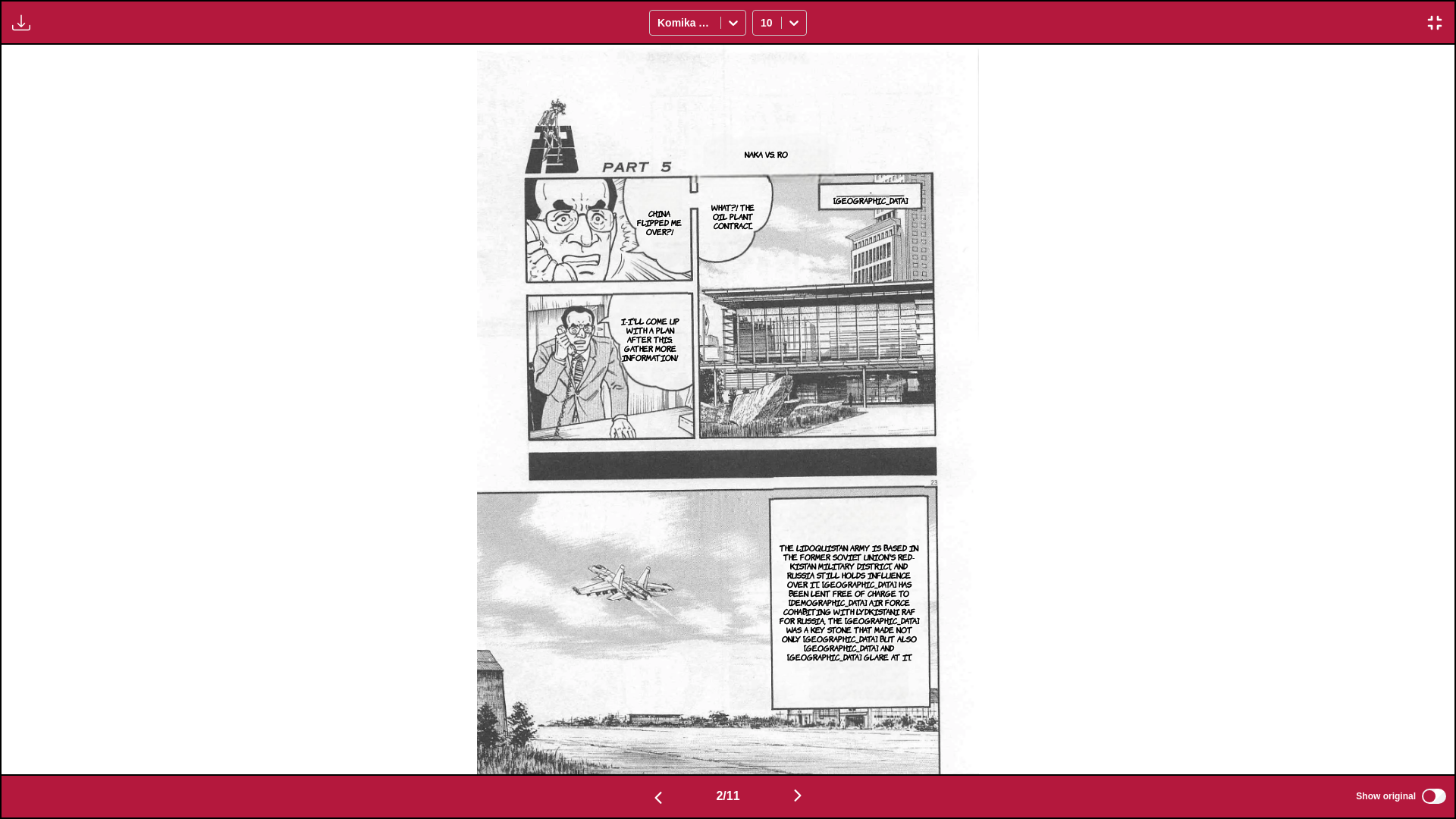
click at [763, 484] on img "button" at bounding box center [797, 795] width 19 height 19
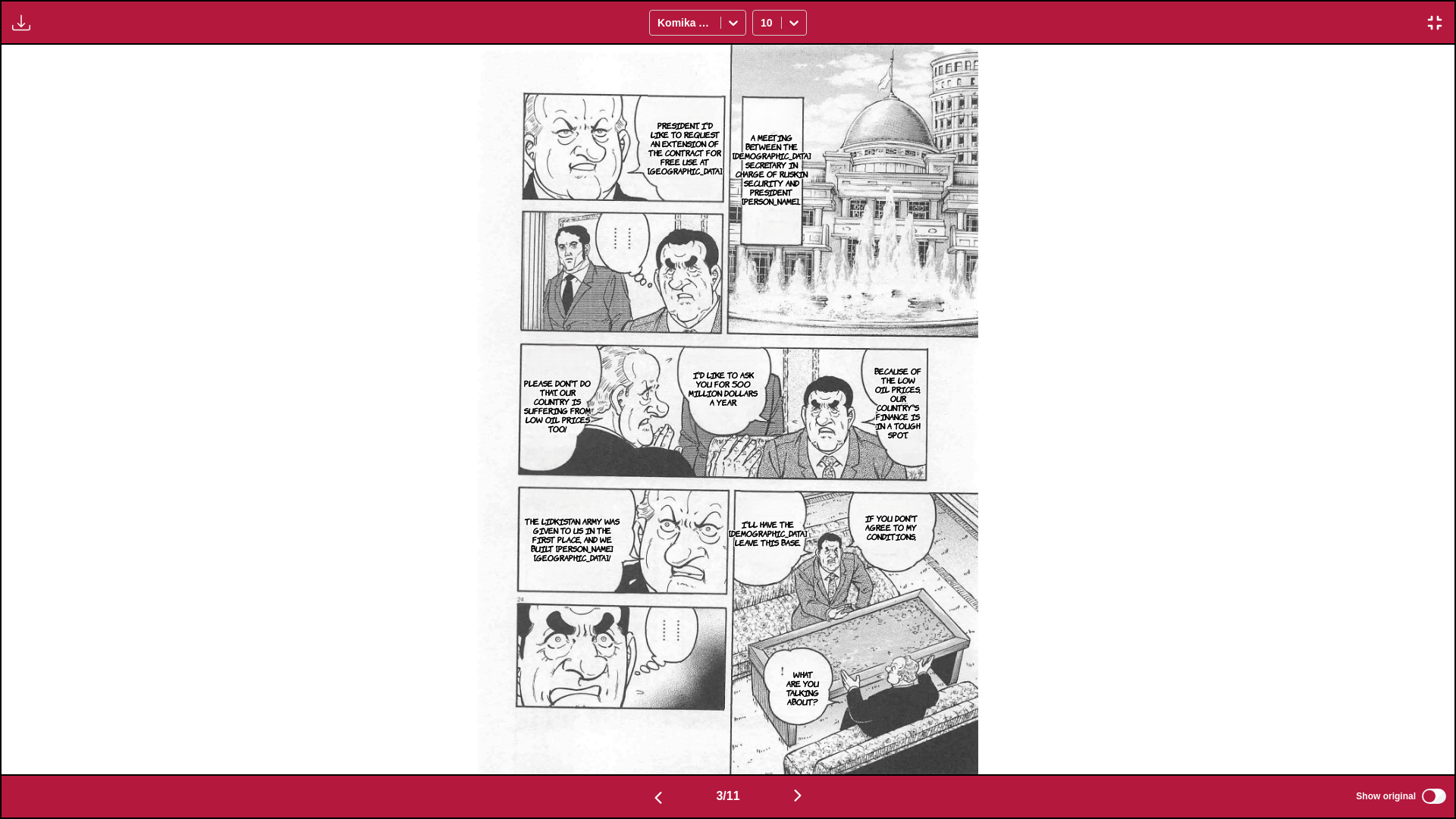
click at [763, 484] on img "button" at bounding box center [797, 795] width 19 height 19
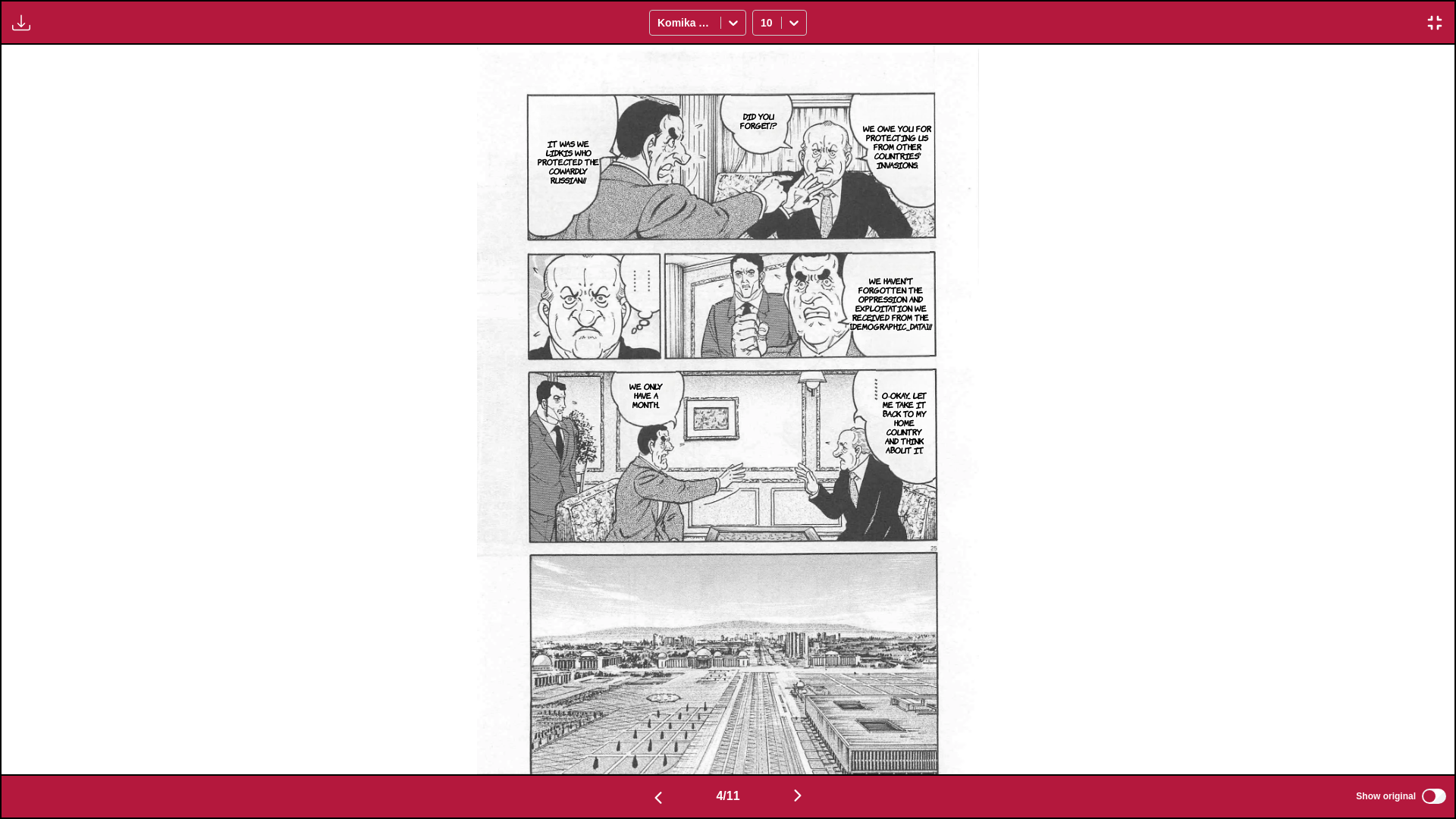
click at [763, 484] on img "button" at bounding box center [797, 795] width 19 height 19
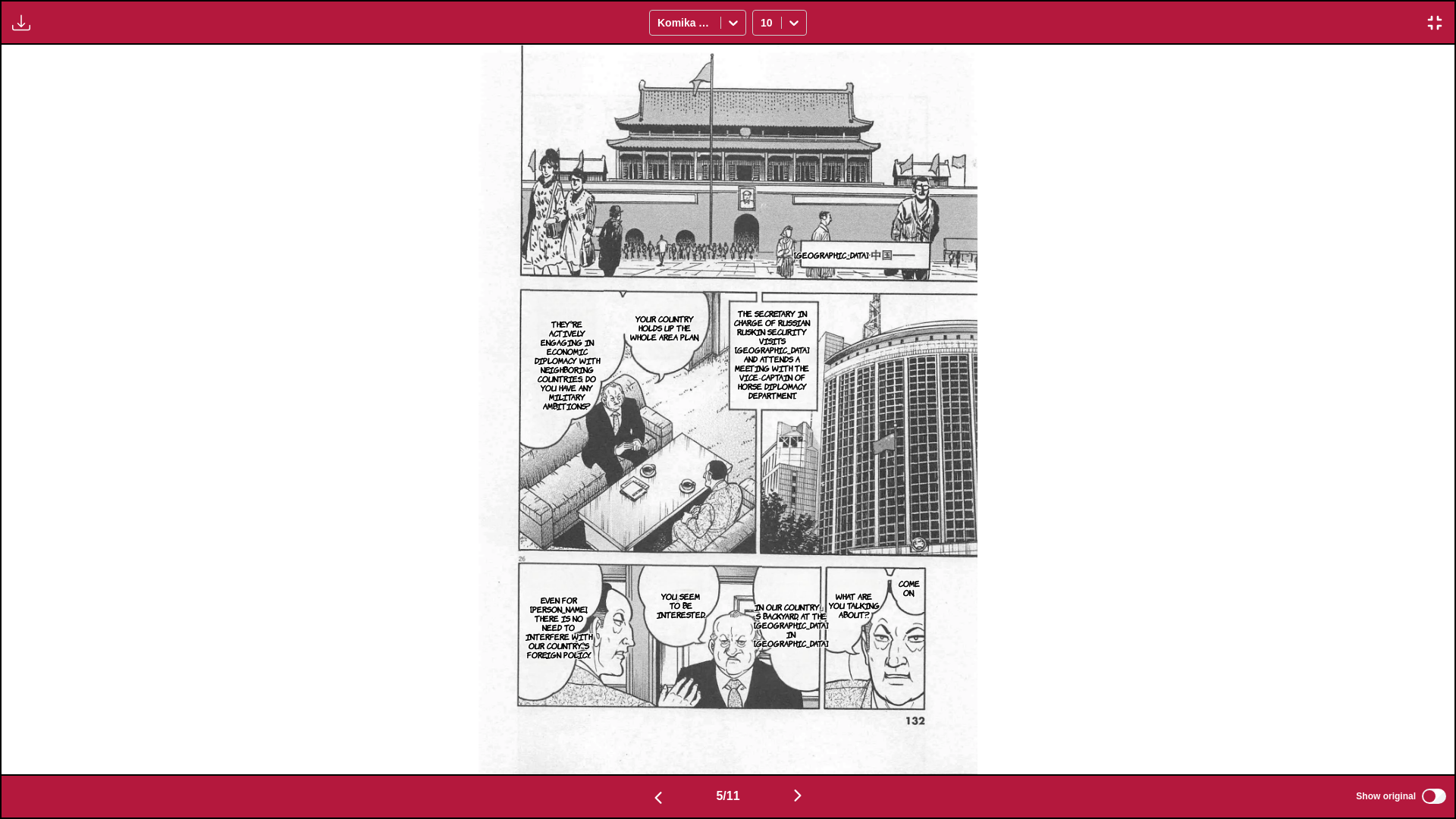
click at [763, 484] on img "button" at bounding box center [797, 795] width 19 height 19
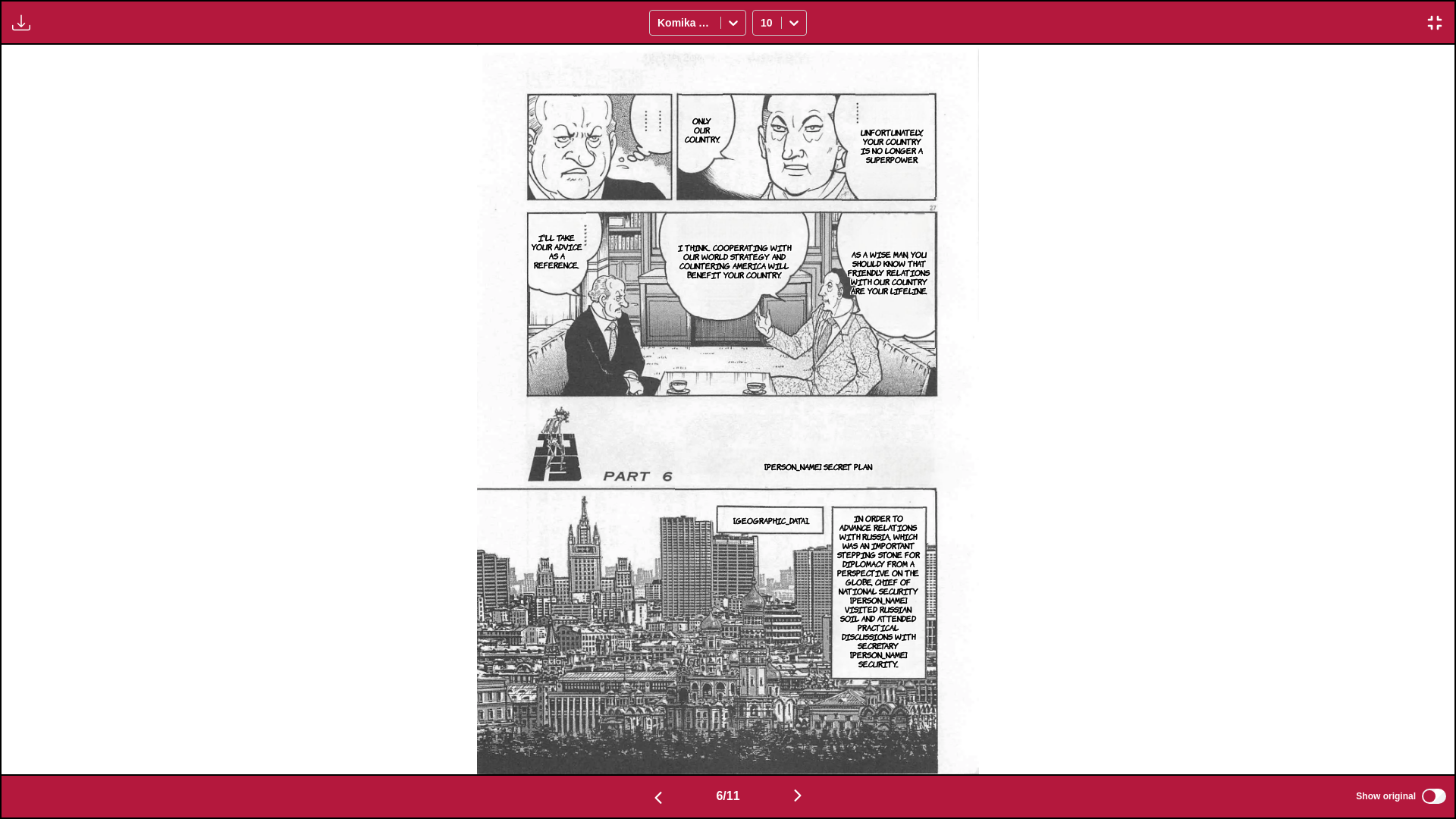
click at [763, 484] on img "button" at bounding box center [797, 795] width 19 height 19
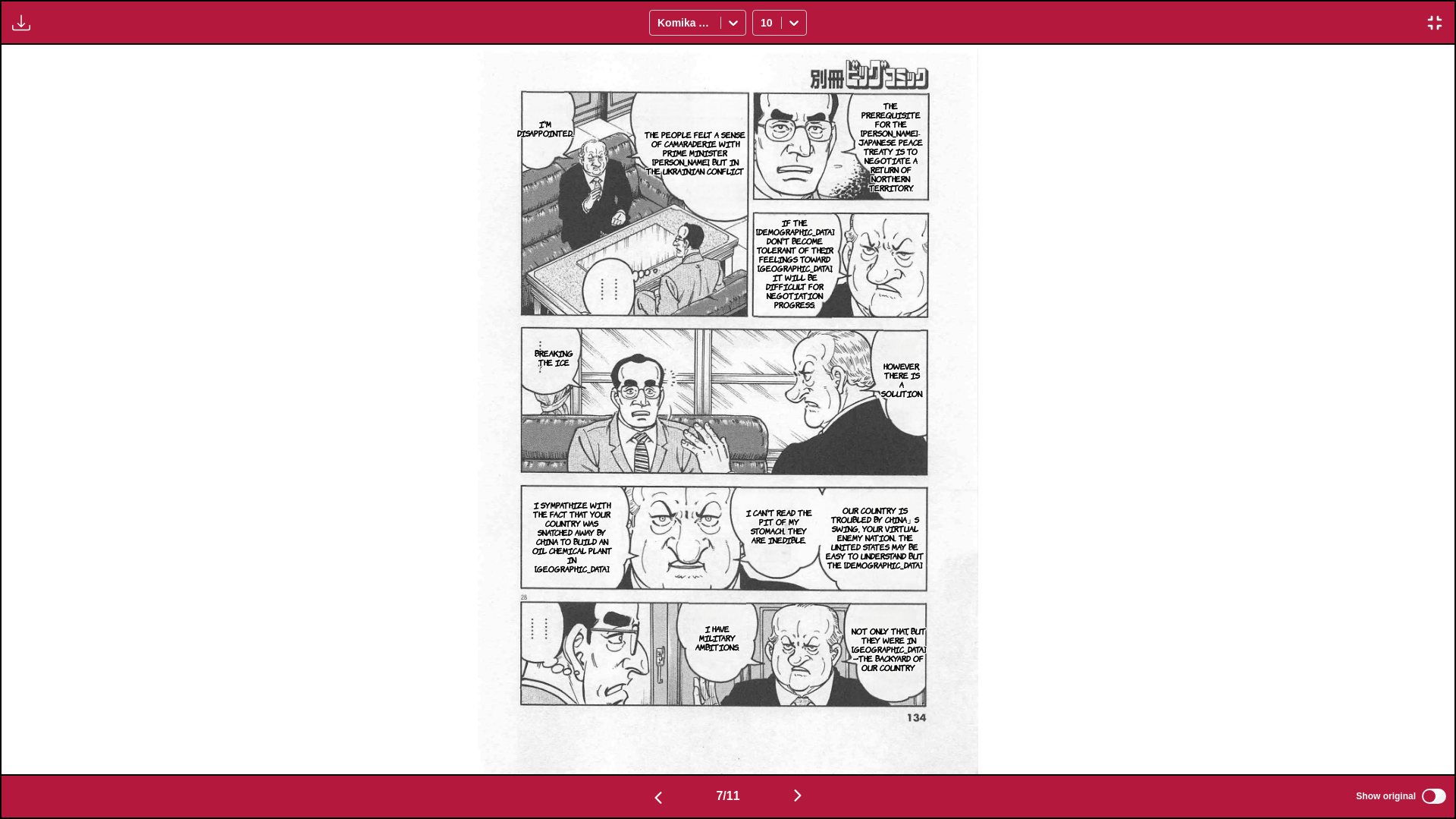
click at [763, 485] on img "button" at bounding box center [797, 795] width 19 height 19
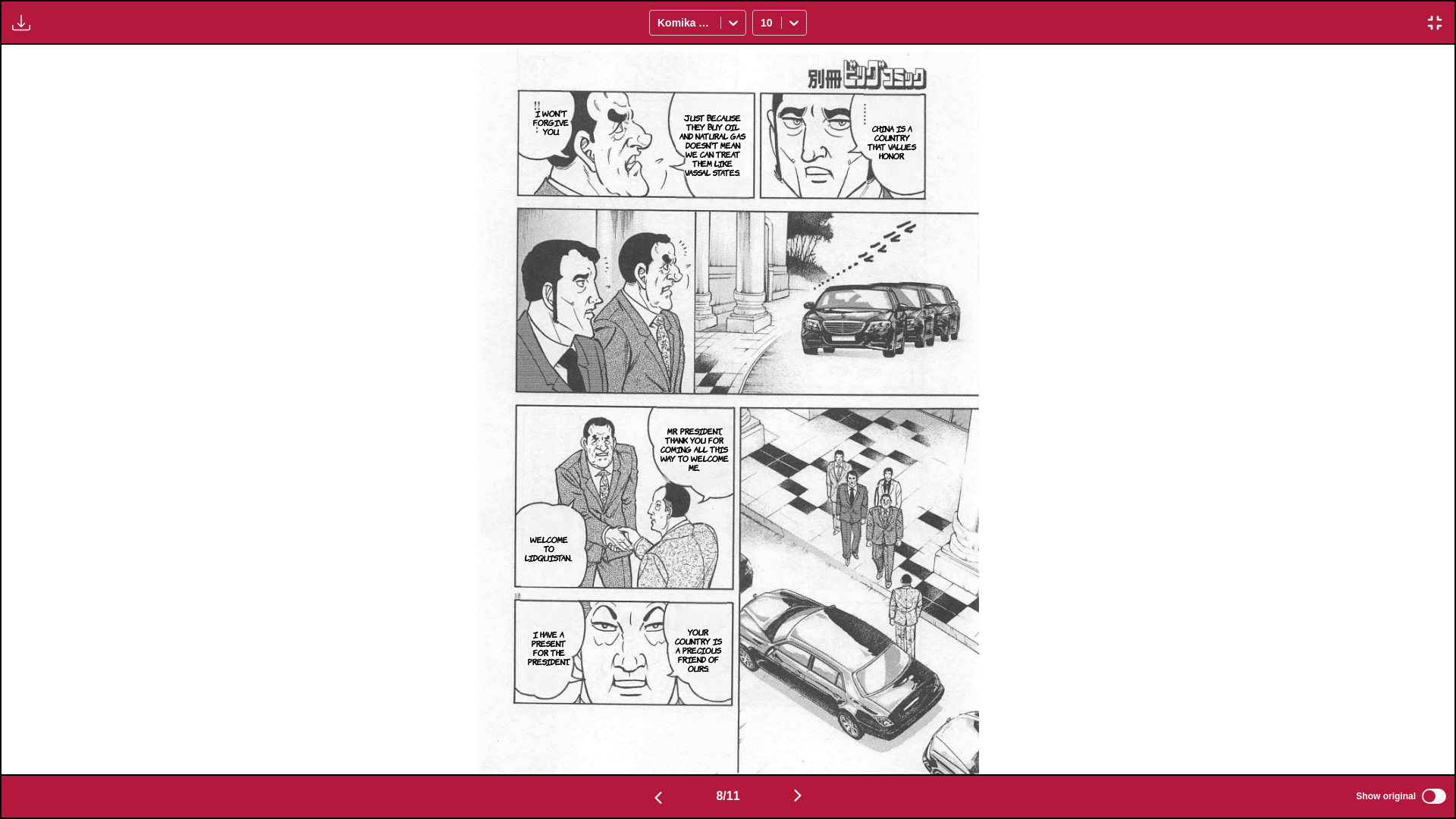
click at [763, 484] on img "button" at bounding box center [797, 795] width 19 height 19
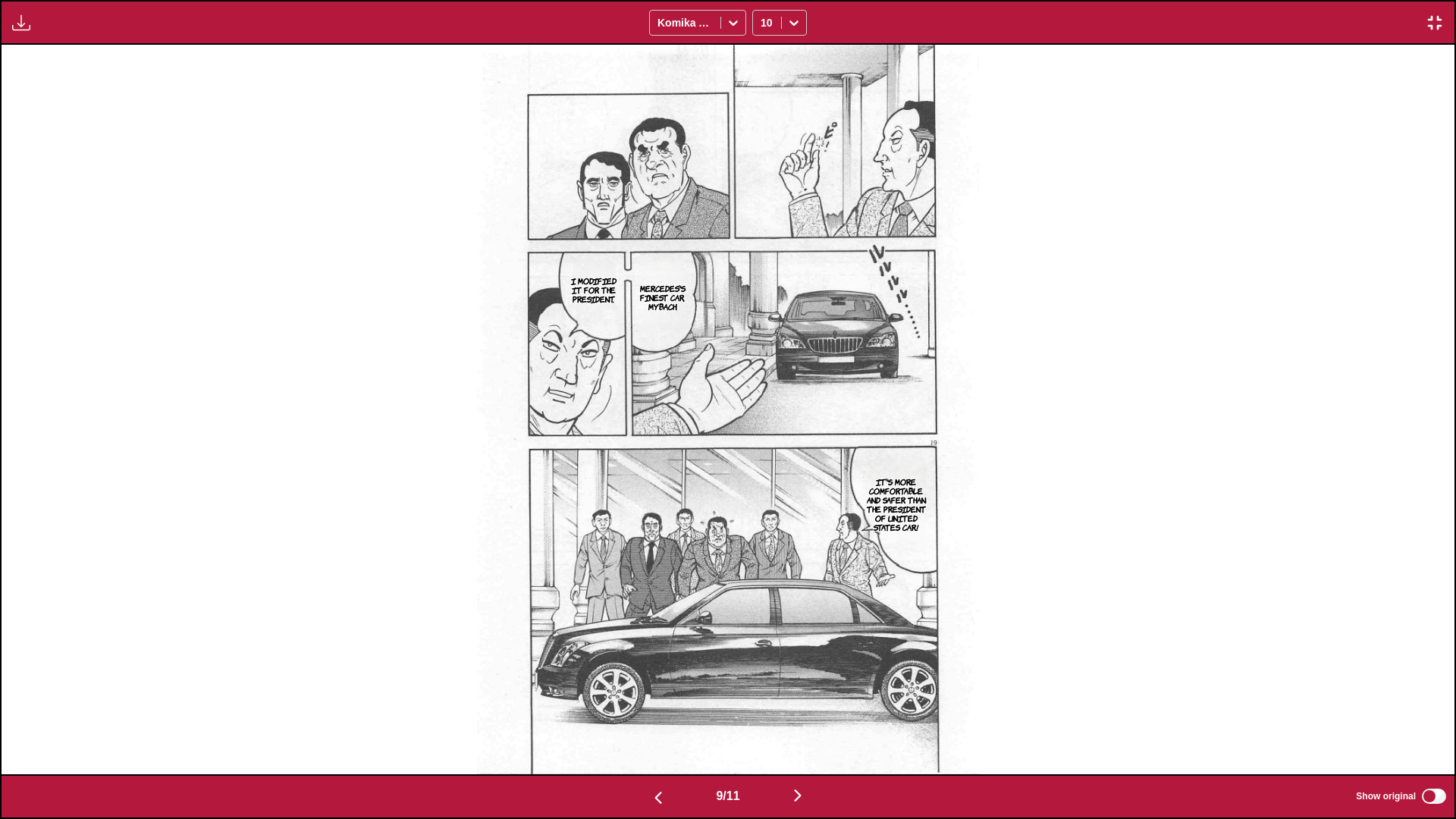
click at [763, 484] on img "button" at bounding box center [797, 795] width 19 height 19
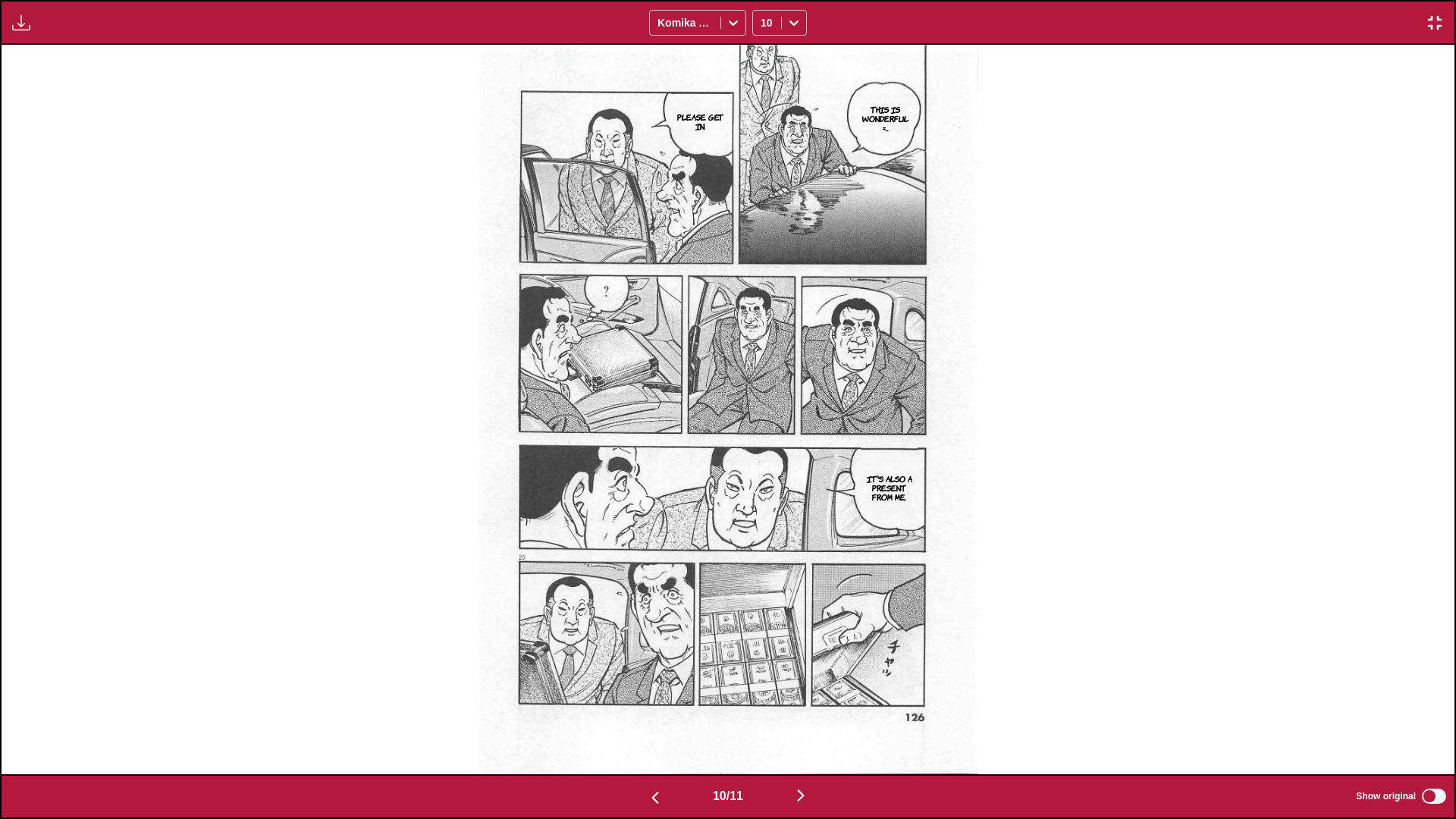
click at [763, 484] on img "button" at bounding box center [801, 795] width 19 height 19
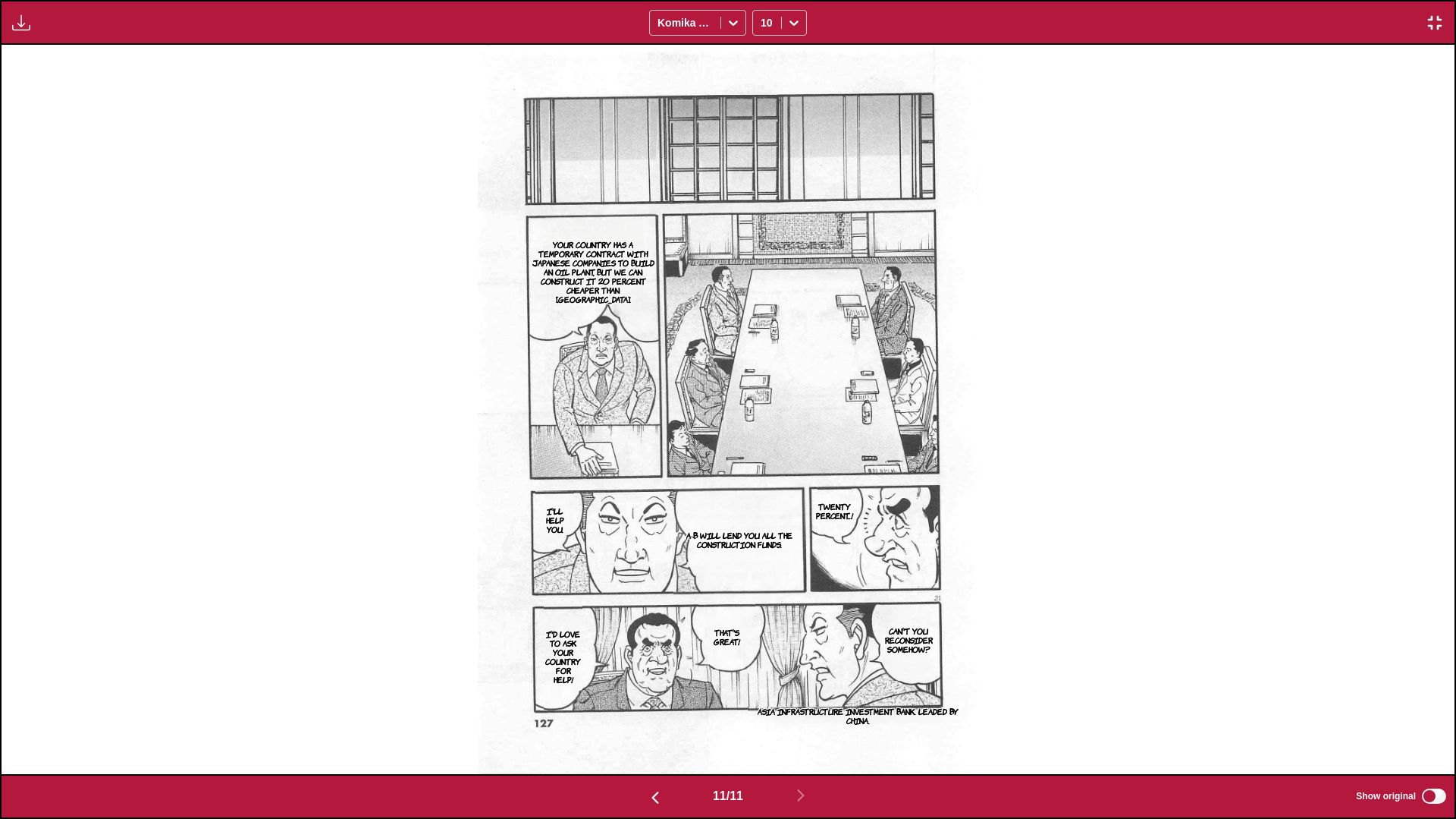
click at [763, 22] on img "button" at bounding box center [1435, 22] width 19 height 19
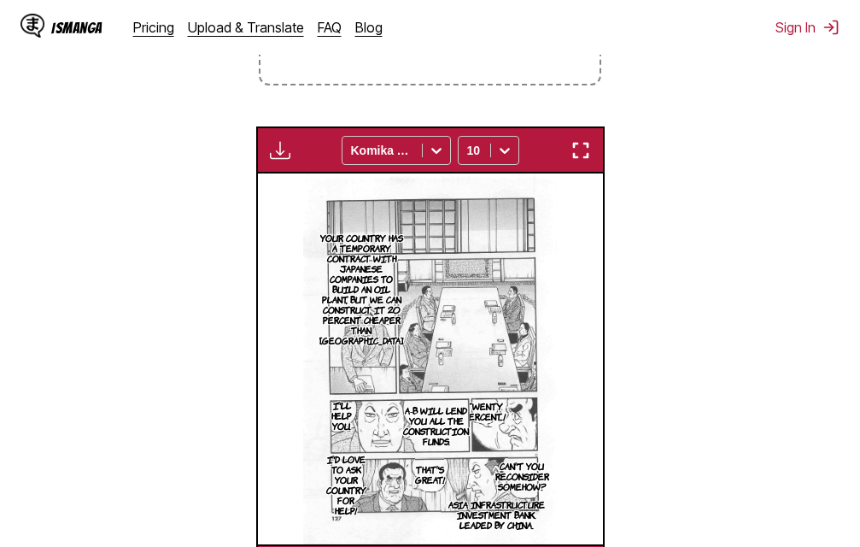
scroll to position [0, 3451]
